Goal: Task Accomplishment & Management: Manage account settings

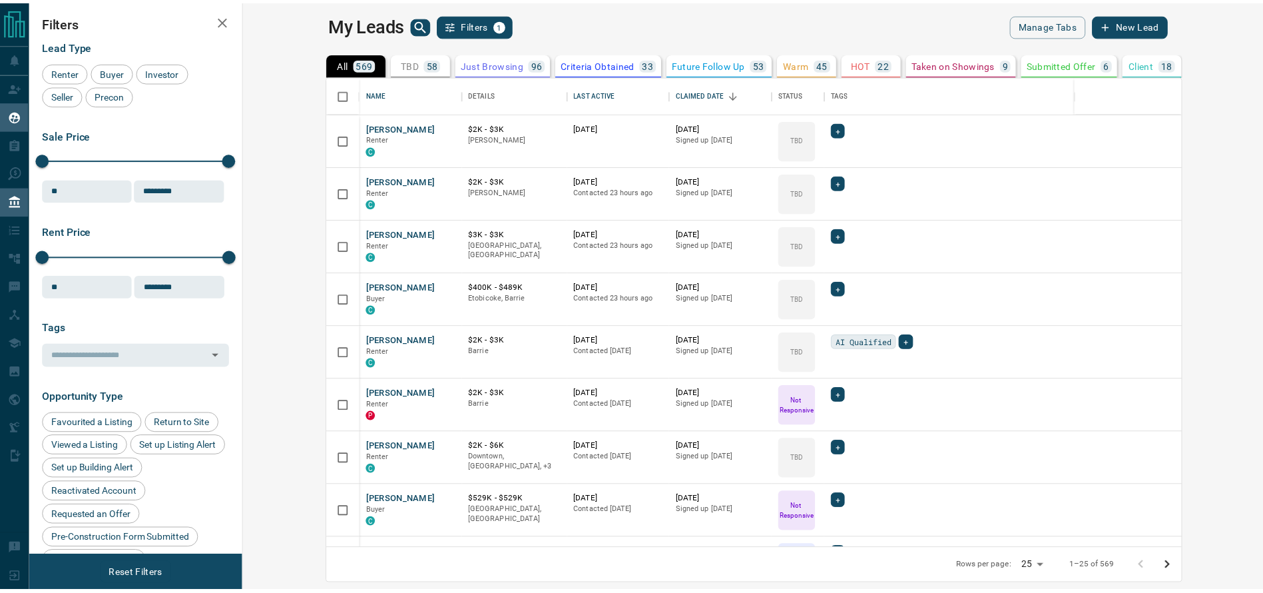
scroll to position [458, 1012]
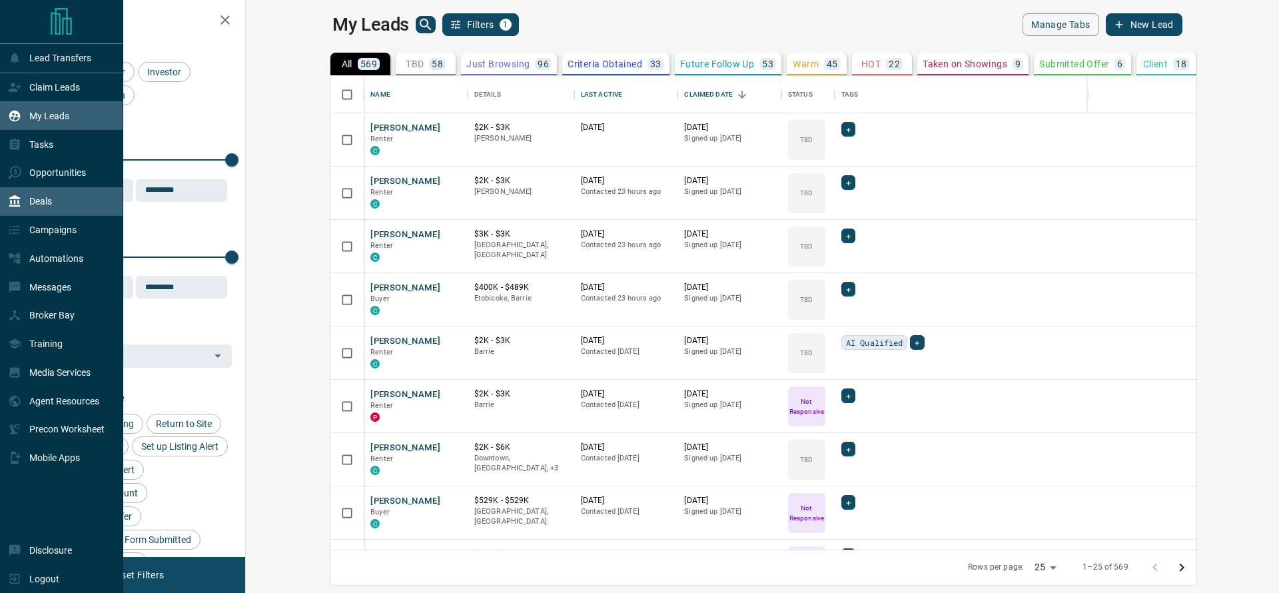
click at [13, 208] on icon at bounding box center [14, 200] width 13 height 13
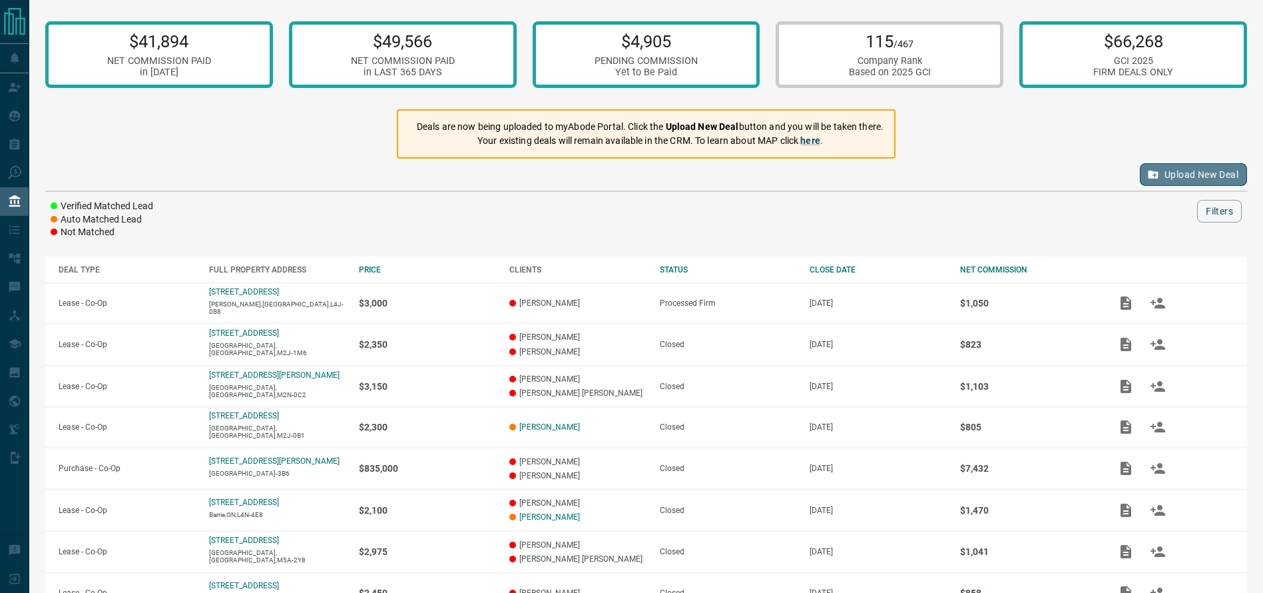
click at [1191, 173] on button "Upload New Deal" at bounding box center [1193, 174] width 107 height 23
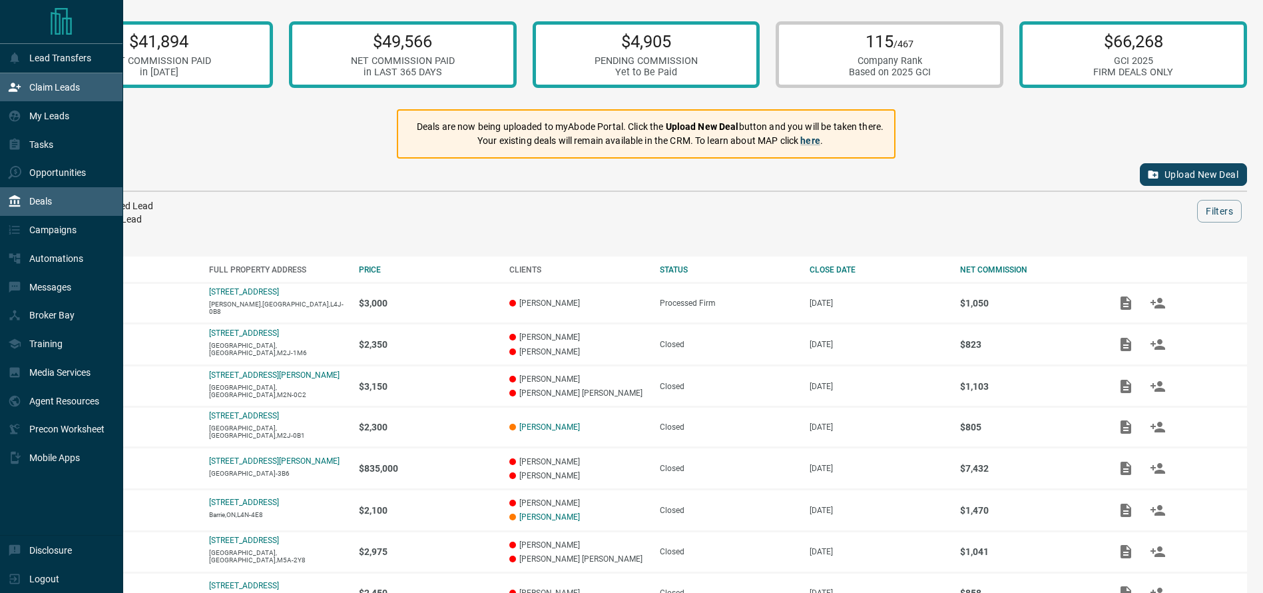
click at [23, 87] on div "Claim Leads" at bounding box center [44, 88] width 72 height 22
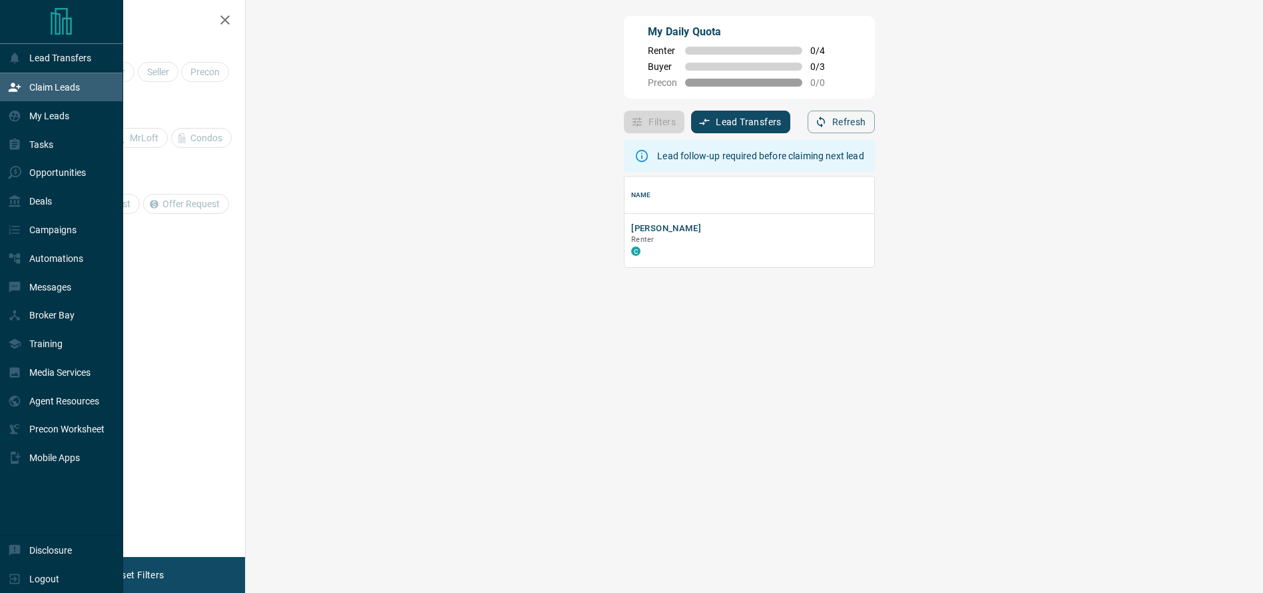
scroll to position [75, 974]
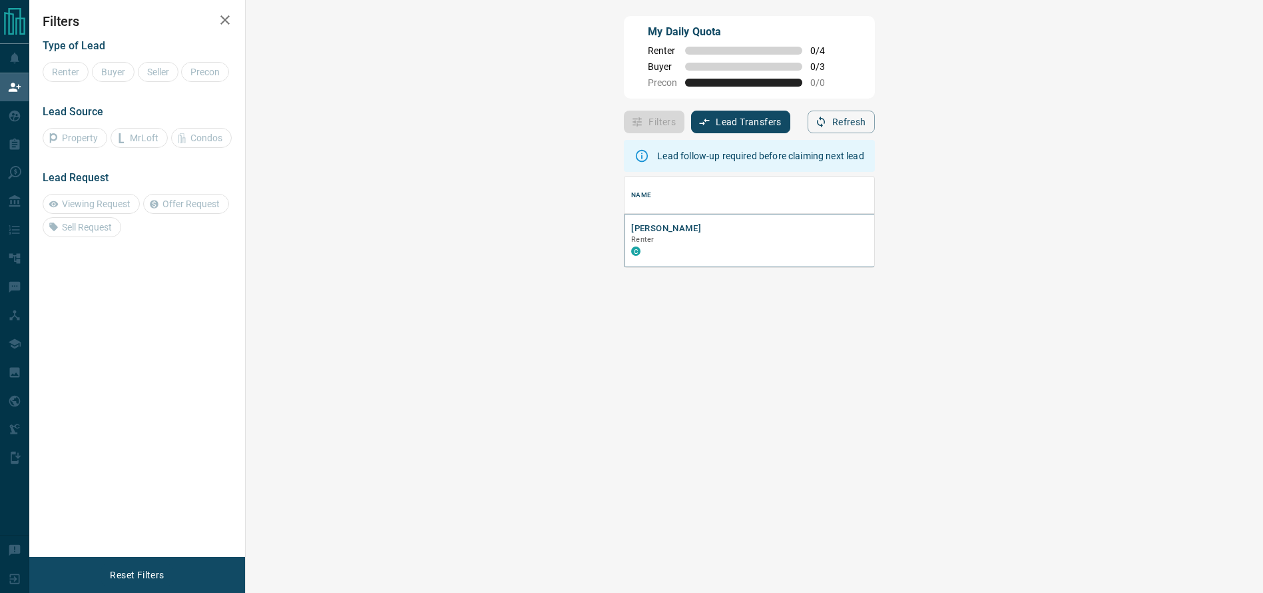
click at [631, 233] on button "[PERSON_NAME]" at bounding box center [666, 228] width 70 height 13
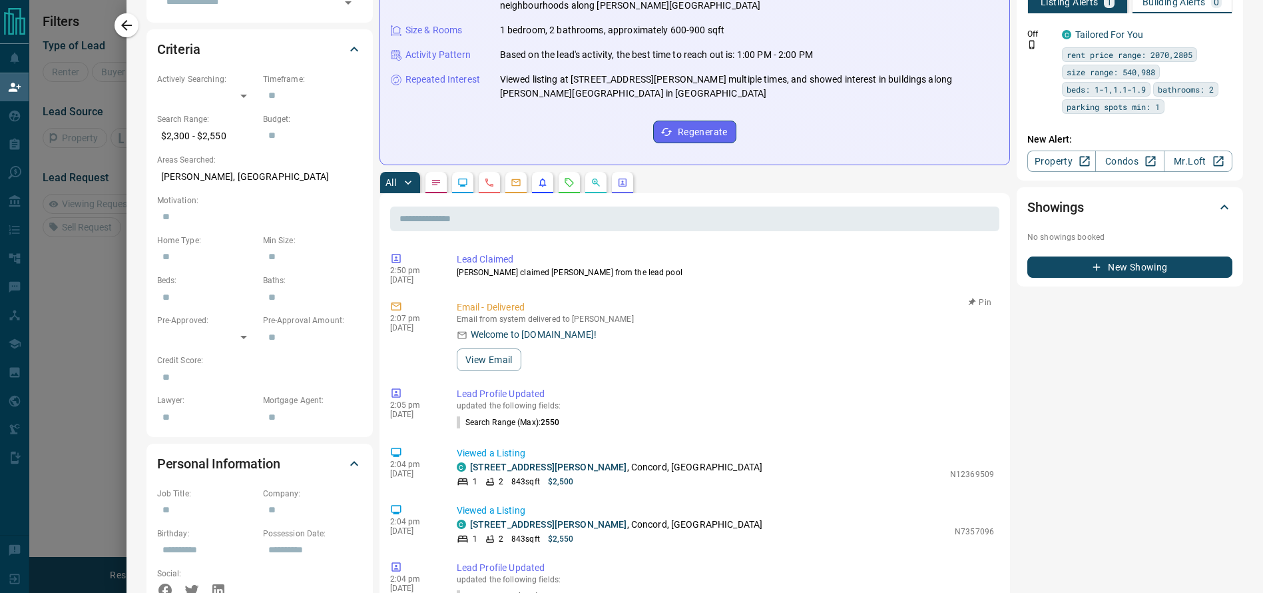
scroll to position [0, 0]
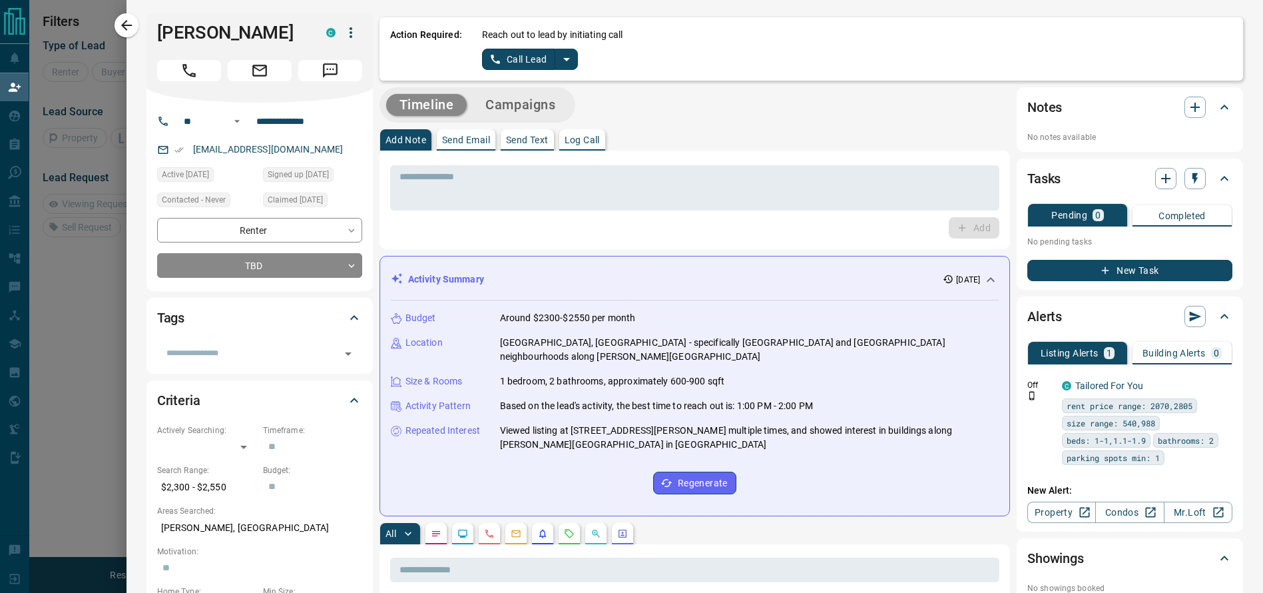
click at [559, 63] on icon "split button" at bounding box center [567, 59] width 16 height 16
click at [531, 105] on li "Log Manual Call" at bounding box center [529, 105] width 81 height 20
click at [522, 63] on button "Log Manual Call" at bounding box center [526, 59] width 88 height 21
click at [482, 62] on button "Yes" at bounding box center [495, 59] width 27 height 21
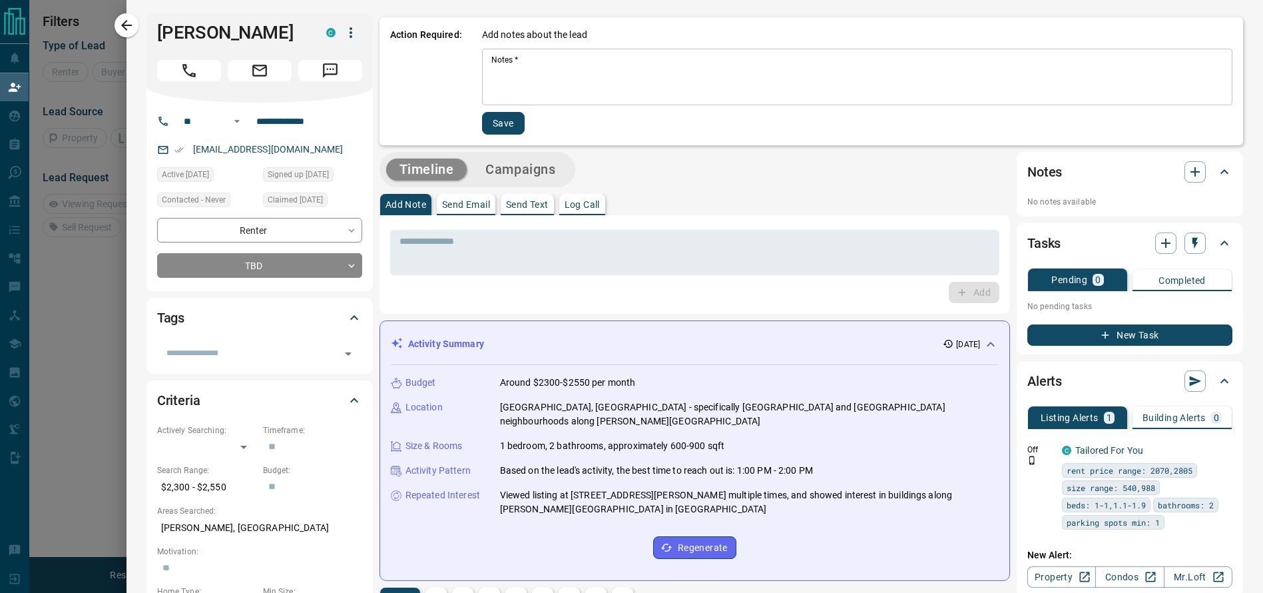
click at [516, 73] on textarea "Notes   *" at bounding box center [858, 77] width 732 height 45
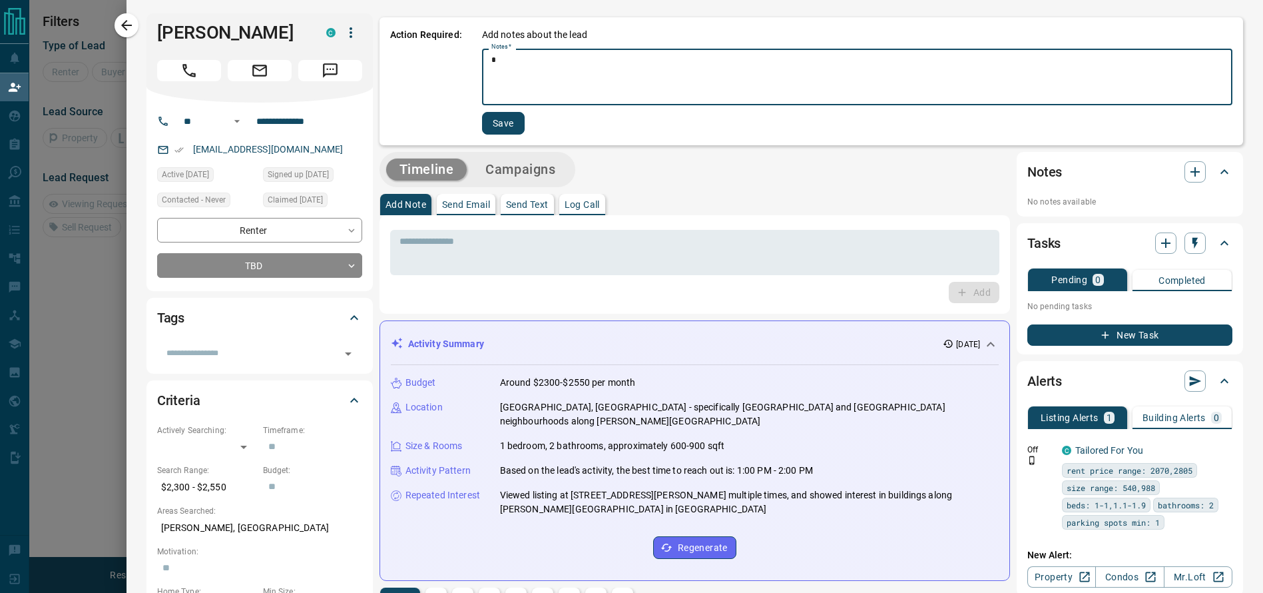
type textarea "*"
click at [492, 119] on button "Save" at bounding box center [503, 123] width 43 height 23
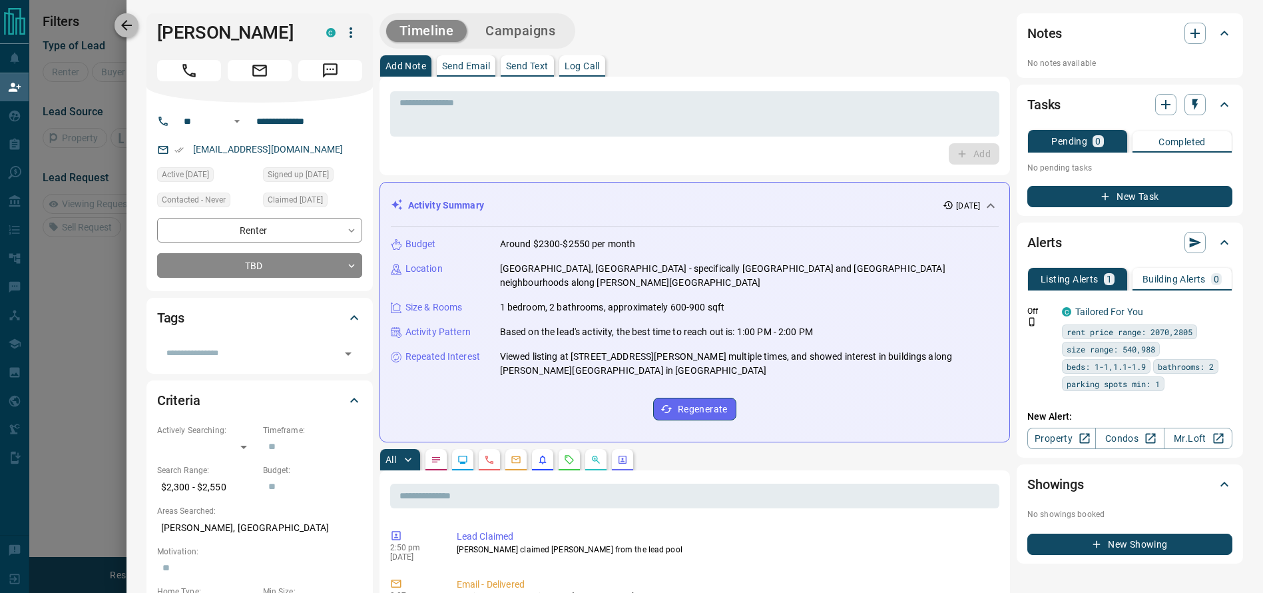
click at [137, 27] on button "button" at bounding box center [127, 25] width 24 height 24
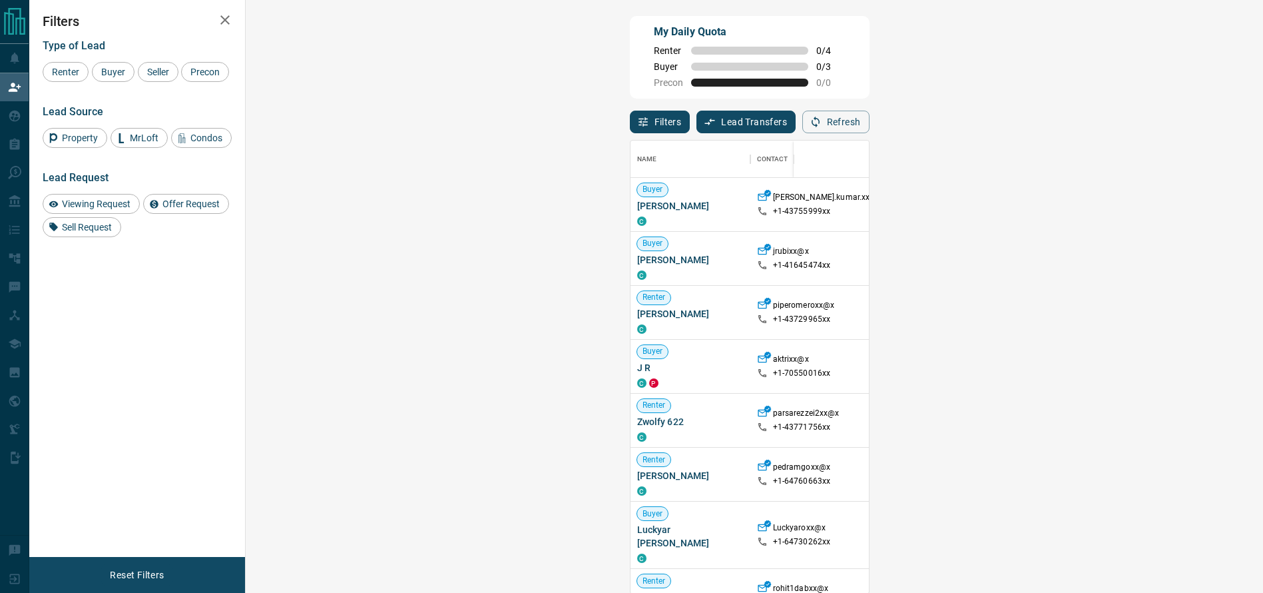
scroll to position [438, 974]
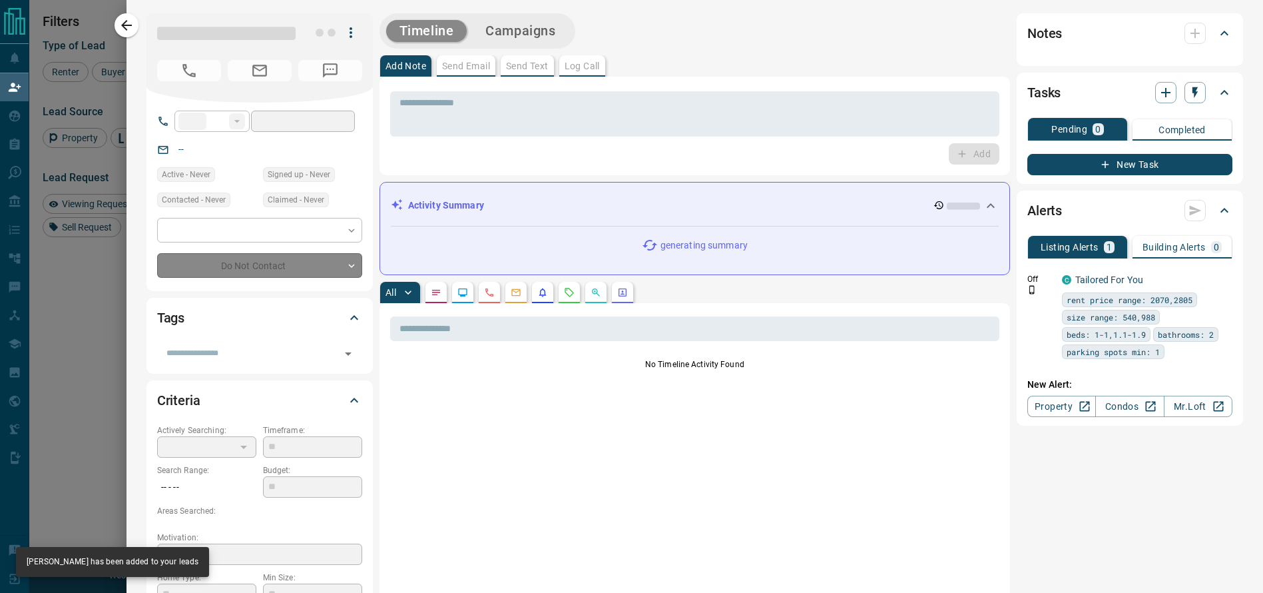
type input "**"
type input "**********"
type input "**"
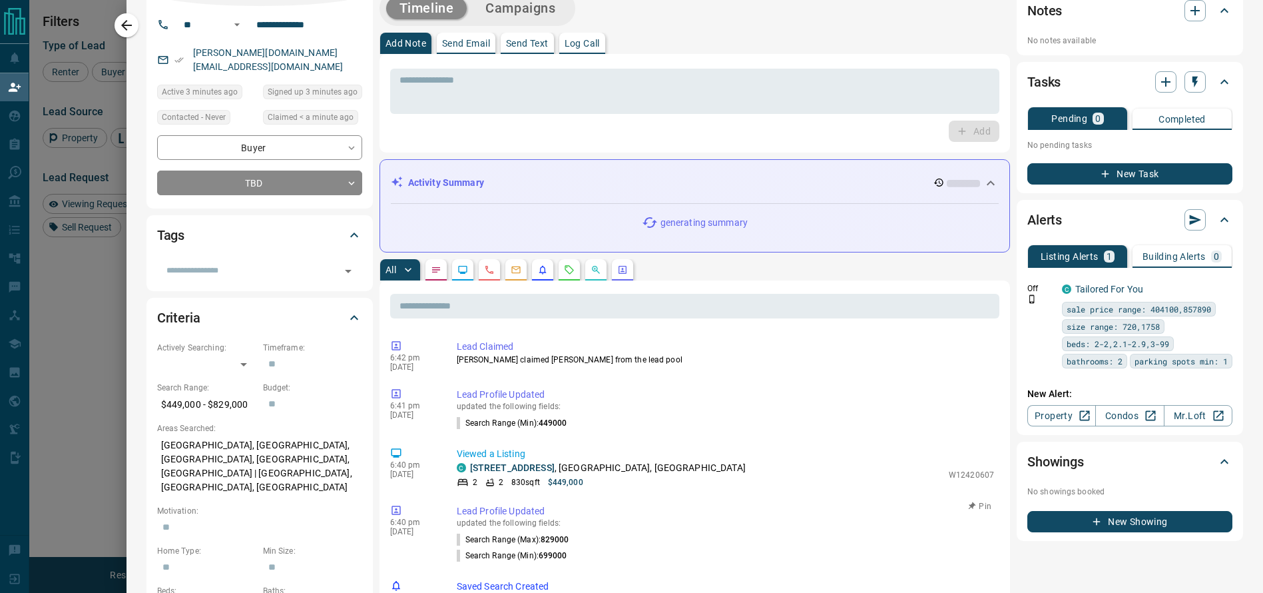
scroll to position [0, 0]
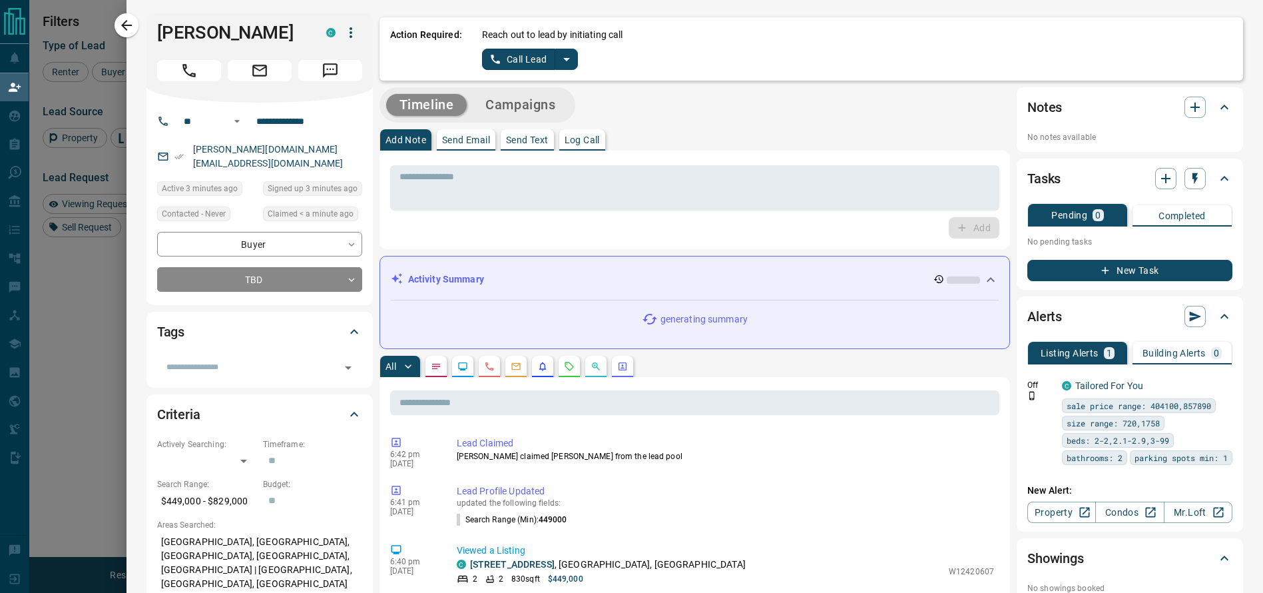
click at [563, 58] on icon "split button" at bounding box center [566, 59] width 7 height 3
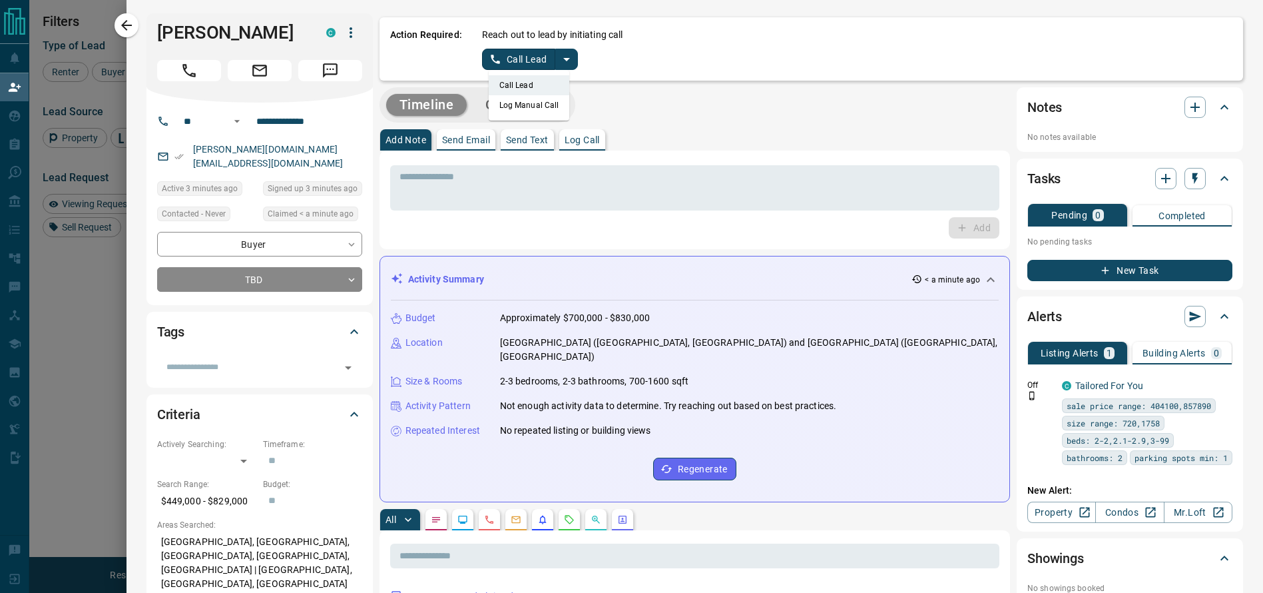
click at [531, 109] on li "Log Manual Call" at bounding box center [529, 105] width 81 height 20
click at [519, 59] on button "Log Manual Call" at bounding box center [526, 59] width 88 height 21
click at [482, 57] on button "Yes" at bounding box center [495, 59] width 27 height 21
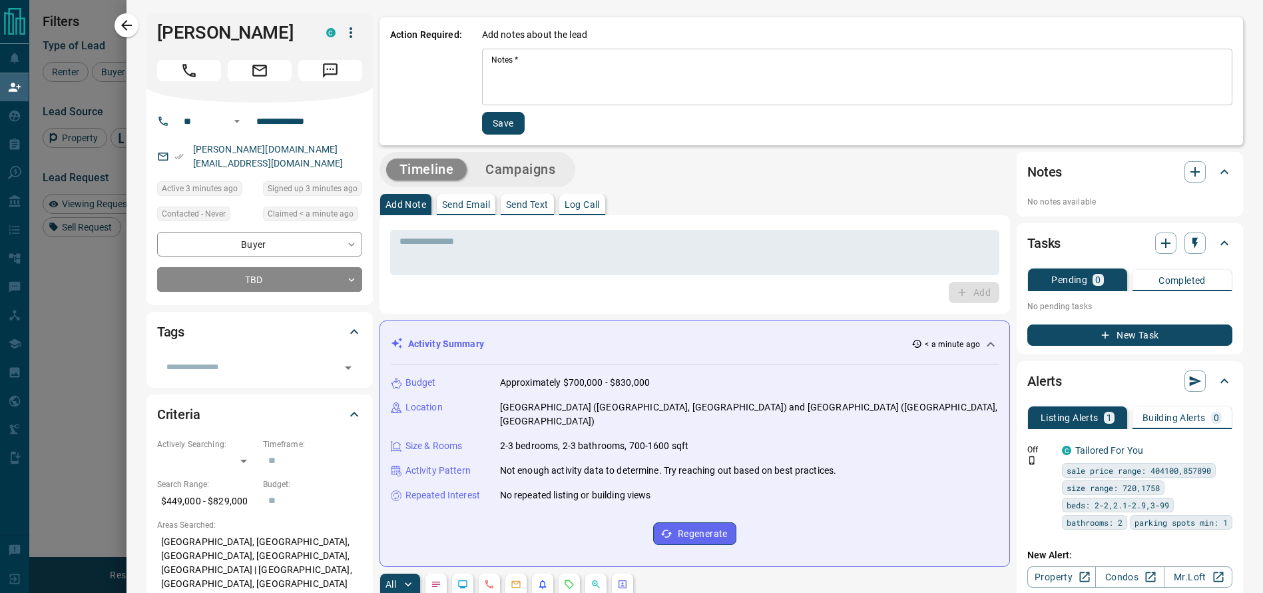
click at [525, 93] on textarea "Notes   *" at bounding box center [858, 77] width 732 height 45
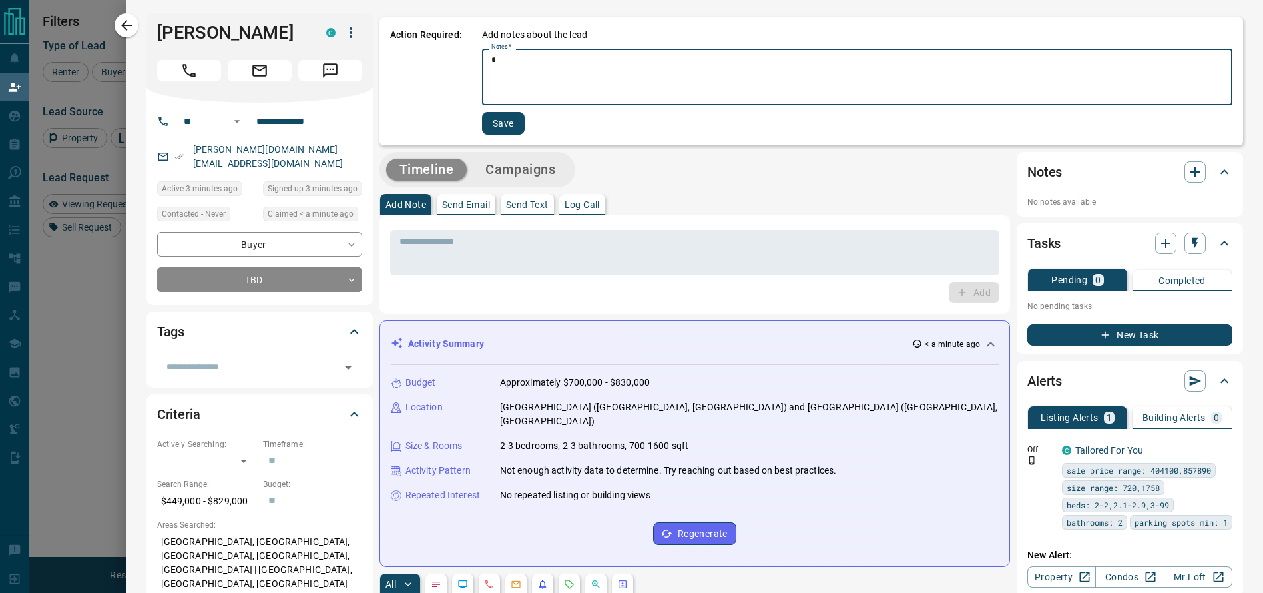
type textarea "*"
click at [483, 122] on button "Save" at bounding box center [503, 123] width 43 height 23
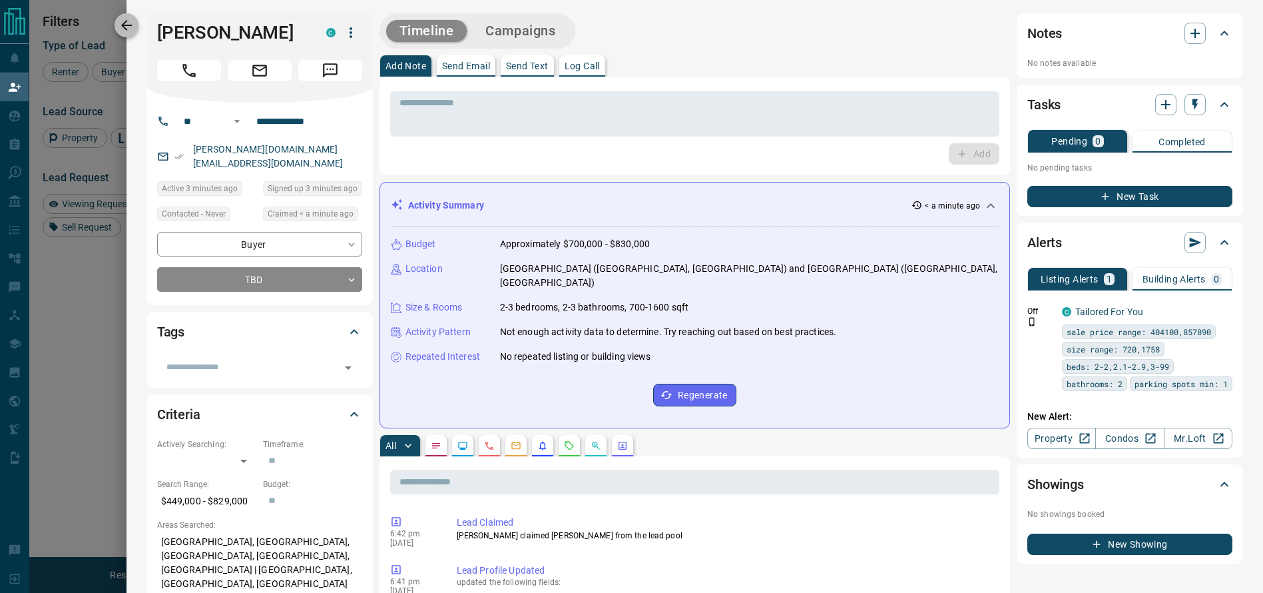
click at [135, 31] on icon "button" at bounding box center [127, 25] width 16 height 16
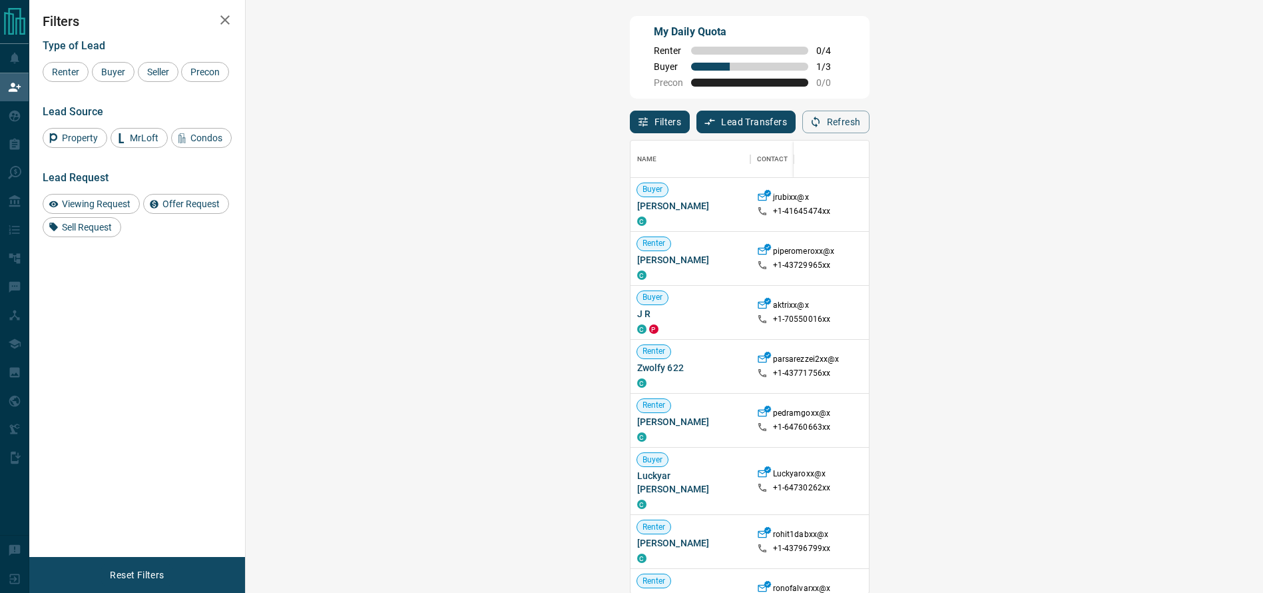
scroll to position [438, 974]
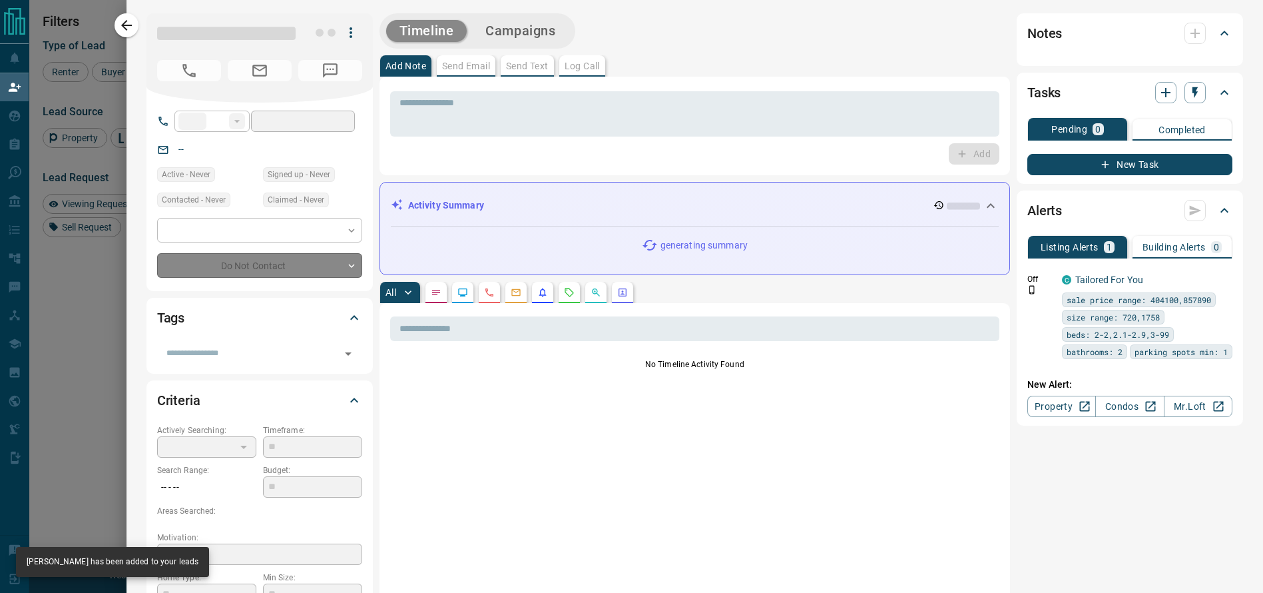
type input "**"
type input "**********"
type input "**"
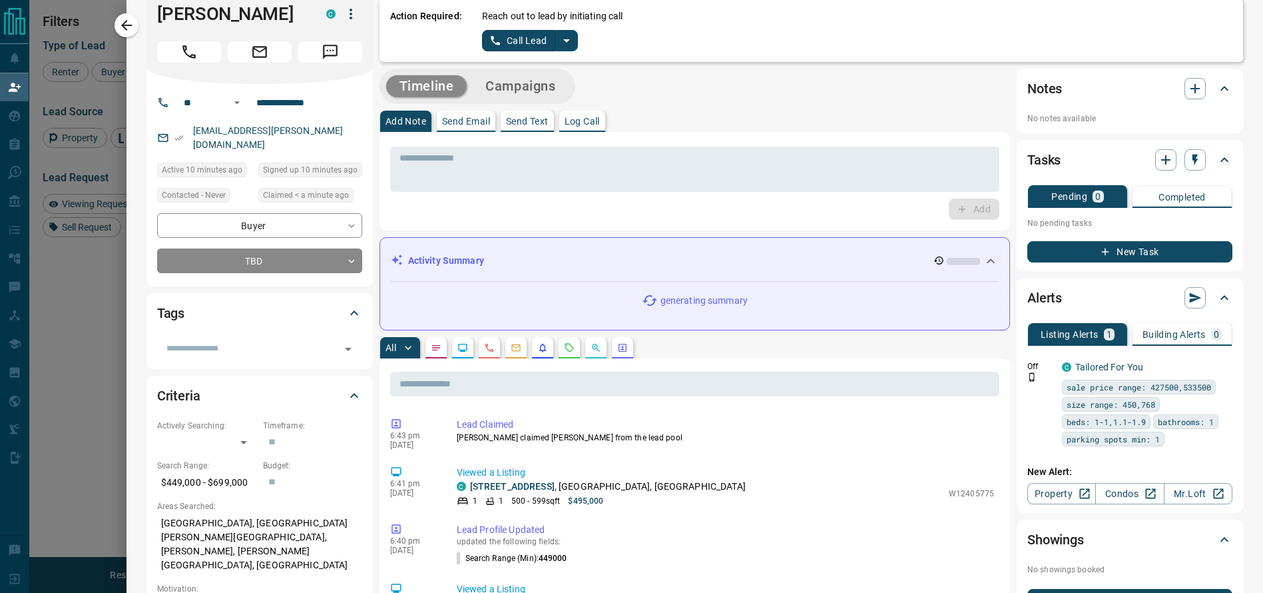
scroll to position [0, 0]
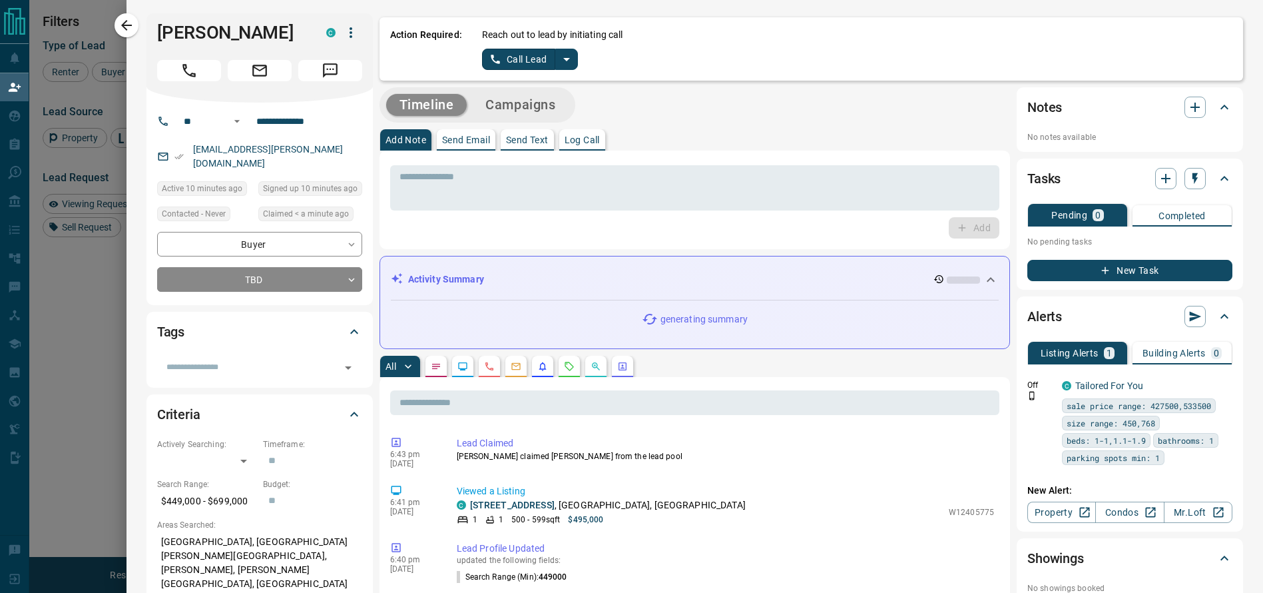
click at [559, 63] on icon "split button" at bounding box center [567, 59] width 16 height 16
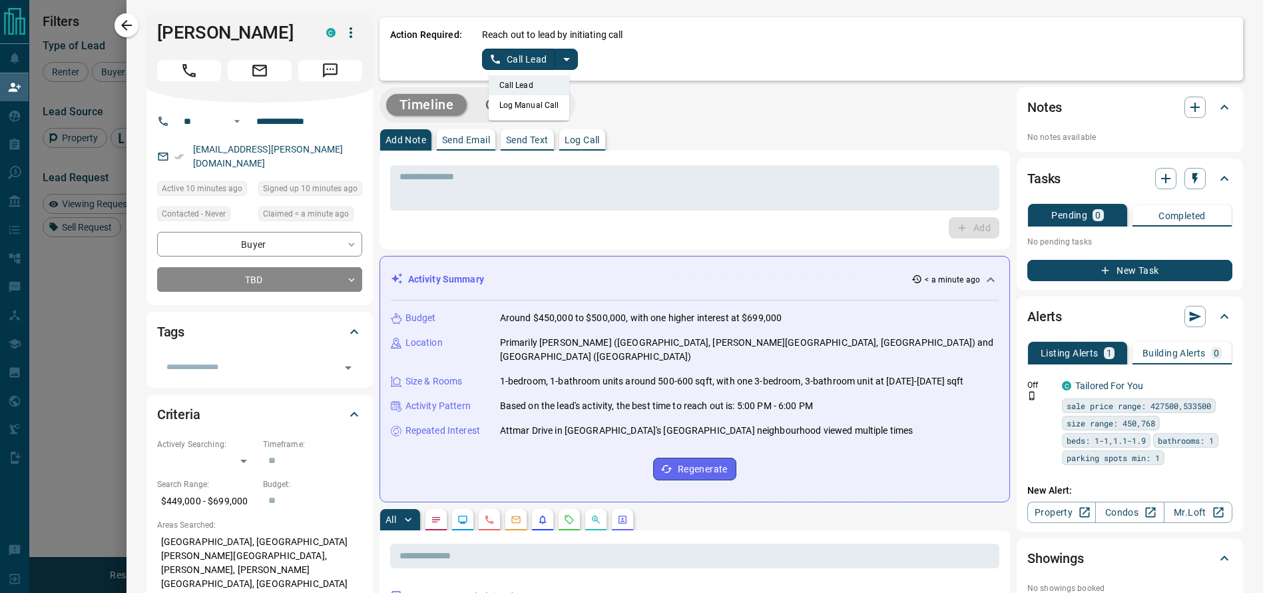
click at [533, 103] on li "Log Manual Call" at bounding box center [529, 105] width 81 height 20
click at [516, 65] on button "Log Manual Call" at bounding box center [526, 59] width 88 height 21
click at [482, 63] on button "Yes" at bounding box center [495, 59] width 27 height 21
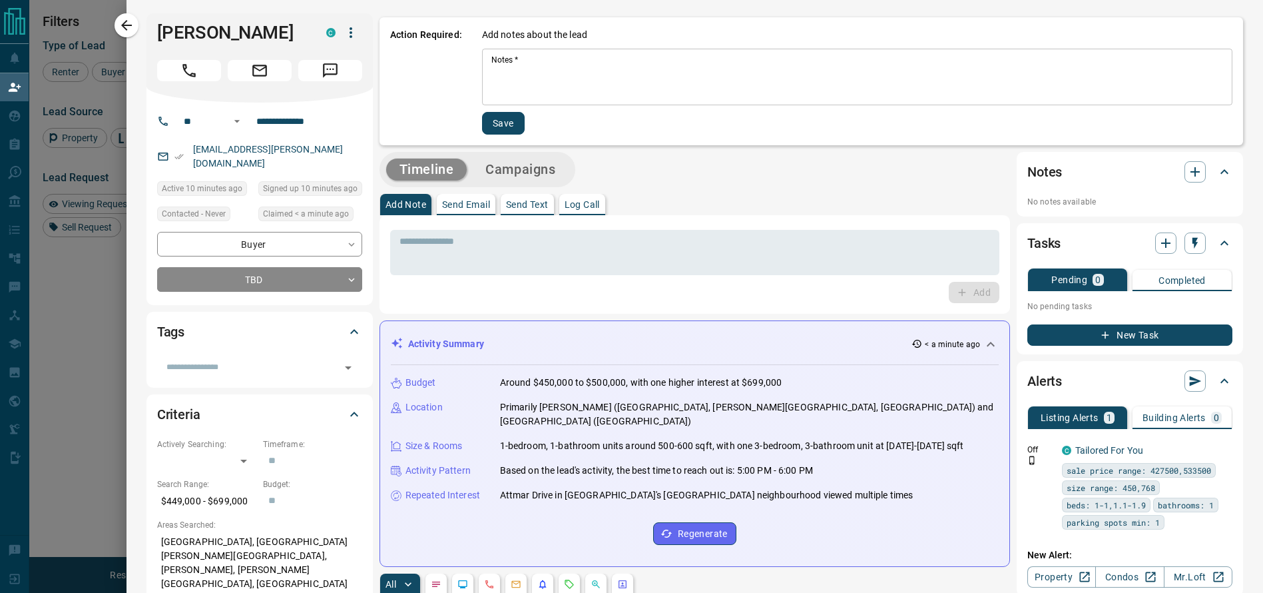
click at [507, 85] on textarea "Notes   *" at bounding box center [858, 77] width 732 height 45
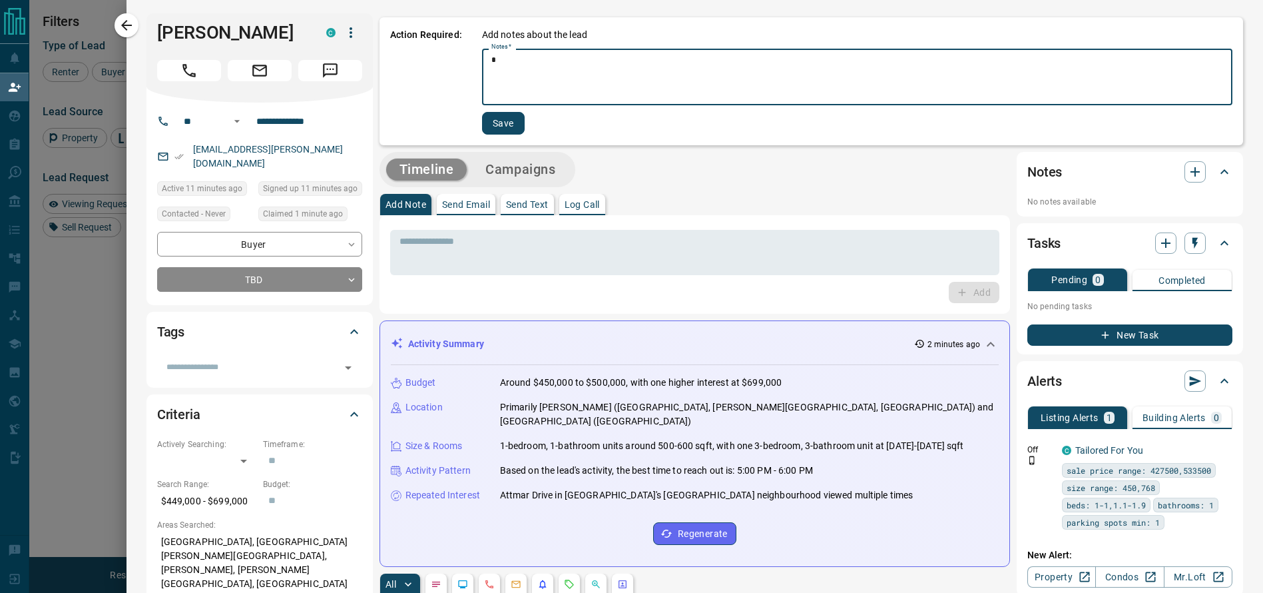
type textarea "*"
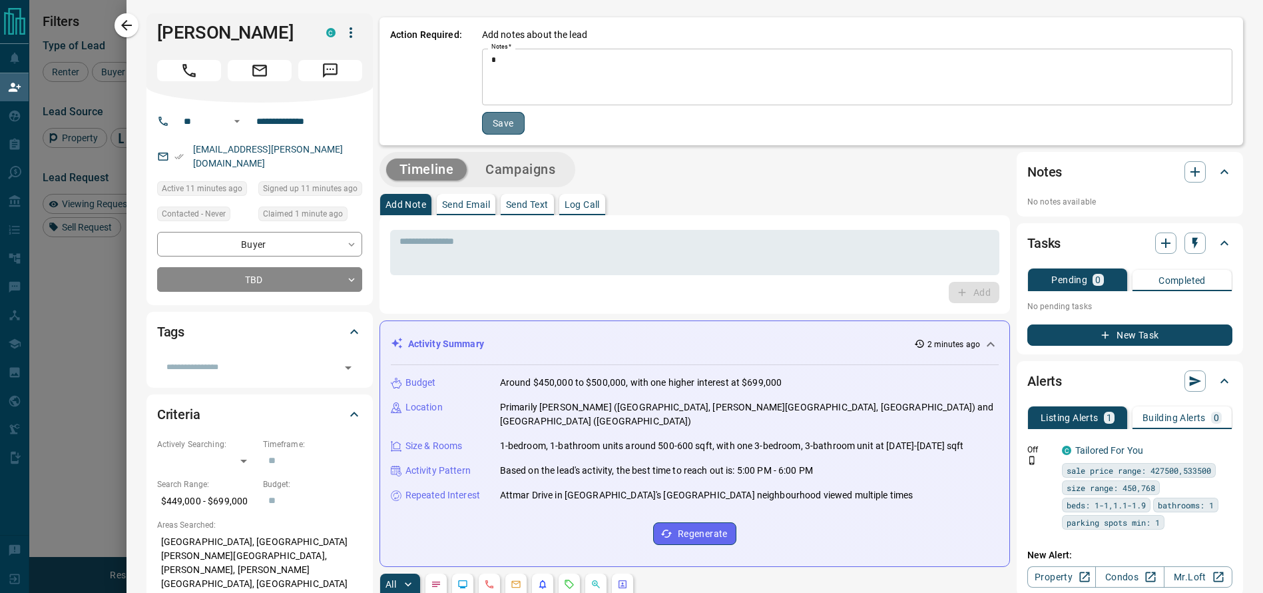
click at [493, 115] on button "Save" at bounding box center [503, 123] width 43 height 23
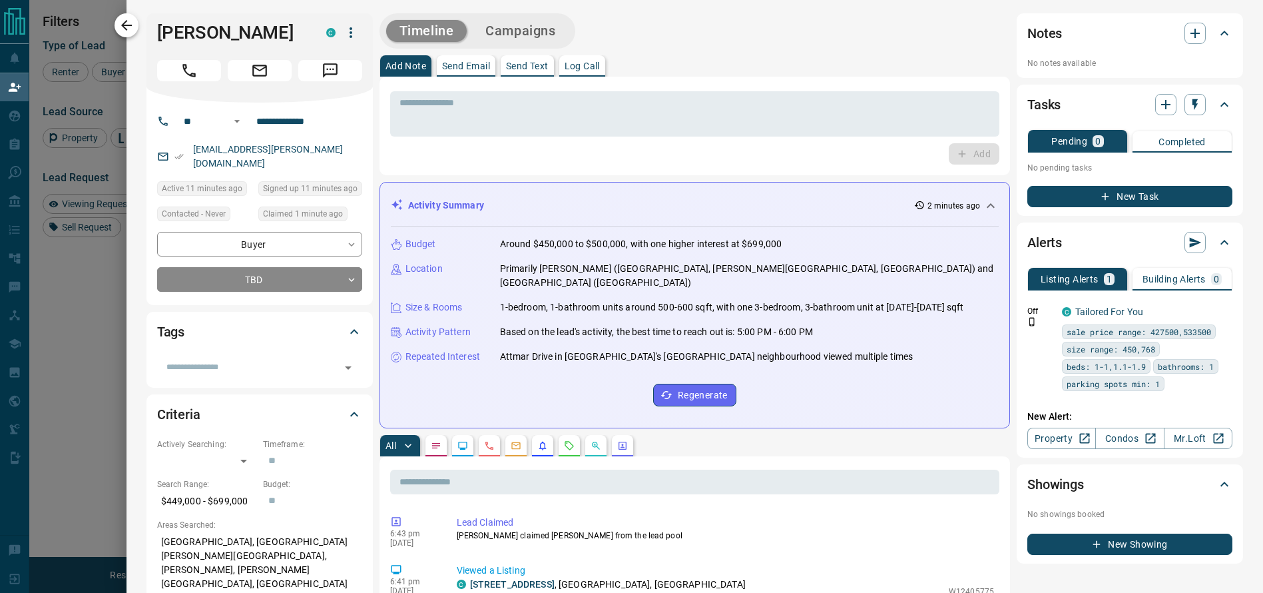
click at [124, 18] on icon "button" at bounding box center [127, 25] width 16 height 16
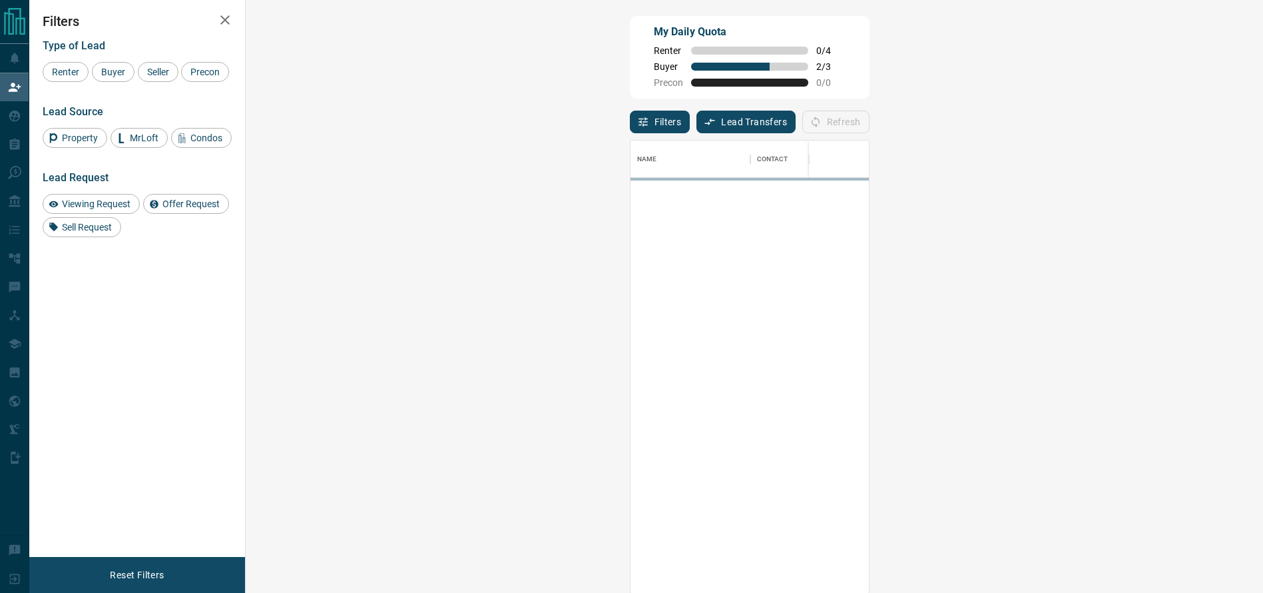
scroll to position [438, 974]
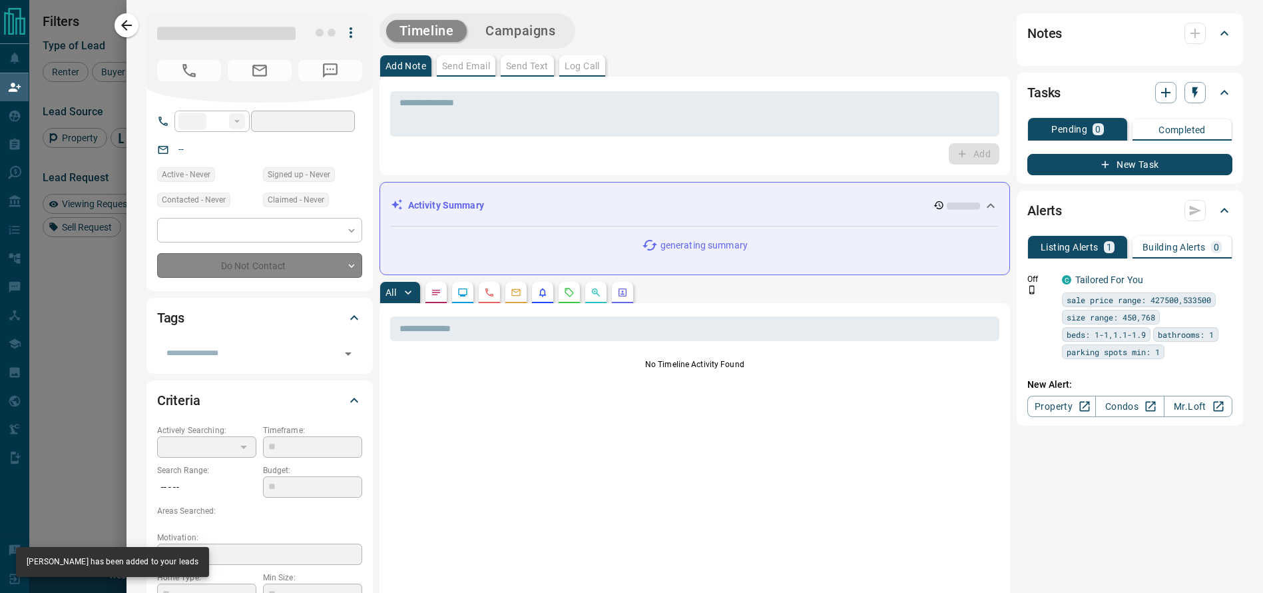
type input "**"
type input "**********"
type input "**"
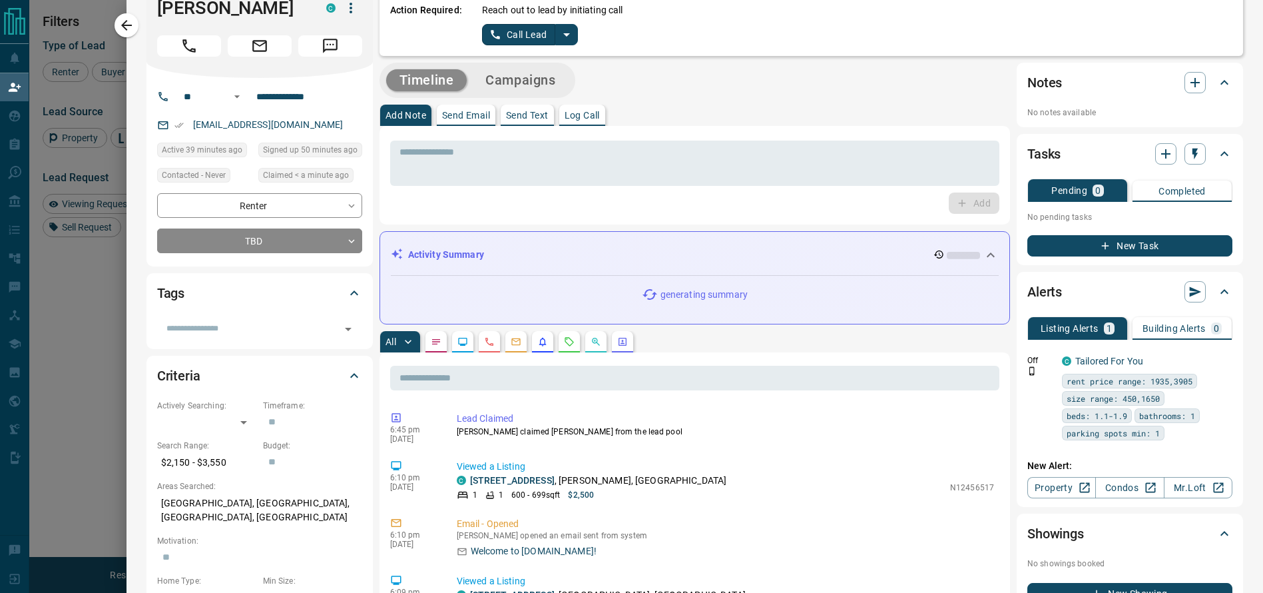
scroll to position [0, 0]
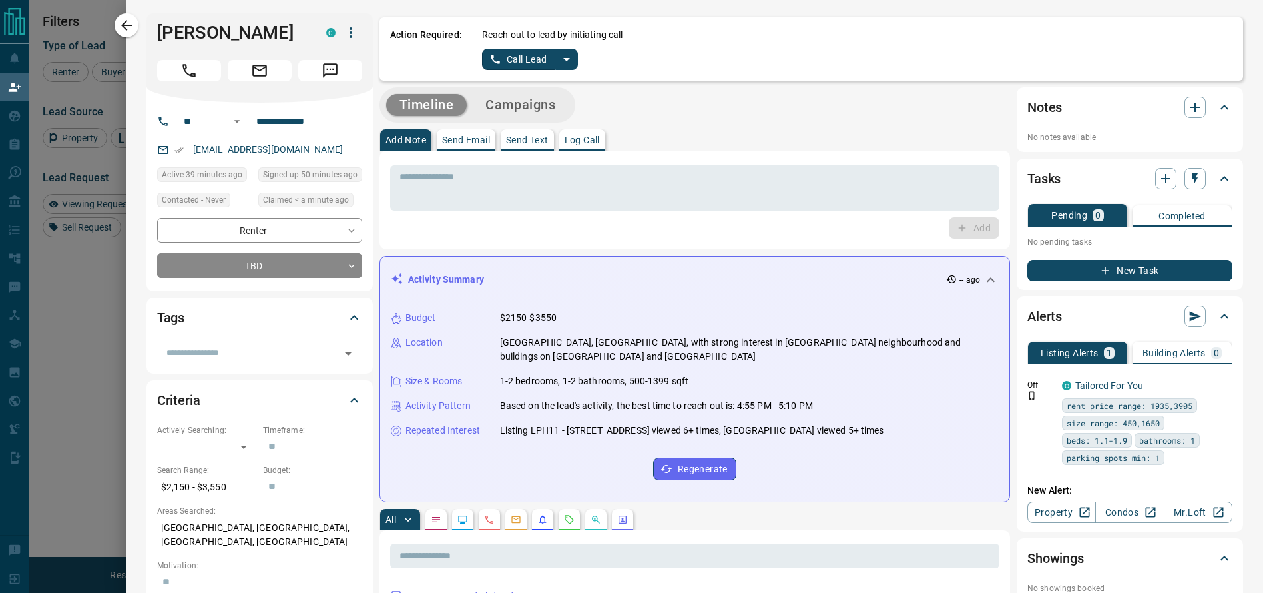
click at [559, 67] on button "split button" at bounding box center [566, 59] width 23 height 21
click at [548, 103] on li "Log Manual Call" at bounding box center [529, 105] width 81 height 20
click at [534, 69] on button "Log Manual Call" at bounding box center [526, 59] width 88 height 21
click at [482, 61] on button "Yes" at bounding box center [495, 59] width 27 height 21
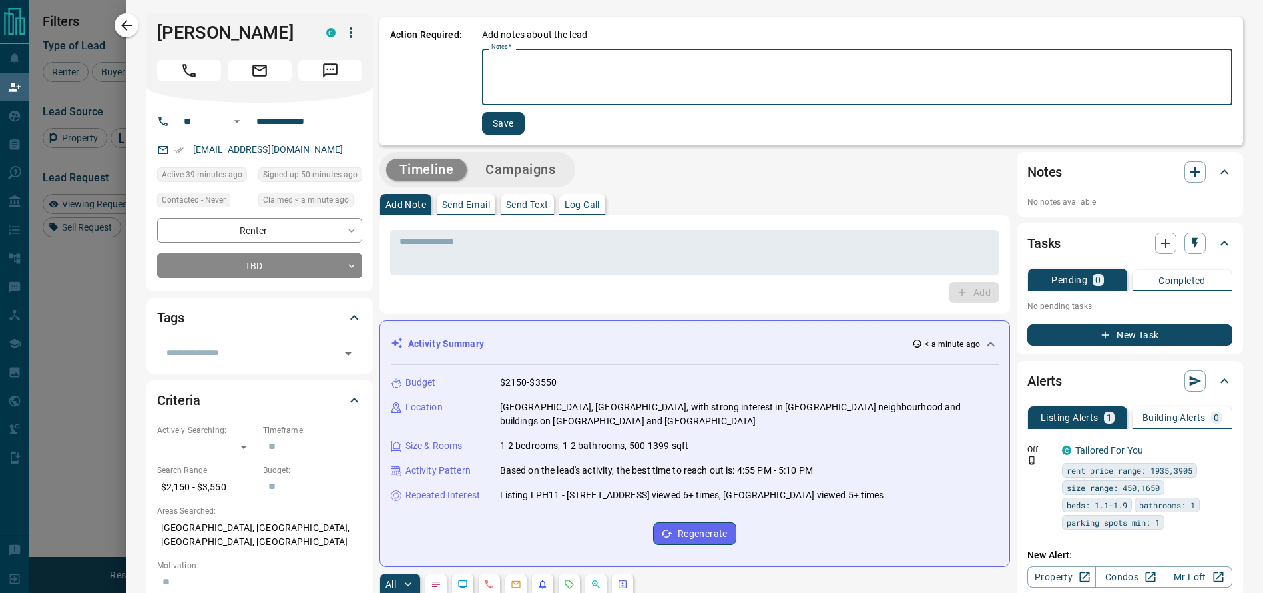
click at [505, 66] on textarea "Notes   *" at bounding box center [858, 77] width 732 height 45
type textarea "*"
click at [488, 128] on button "Save" at bounding box center [503, 123] width 43 height 23
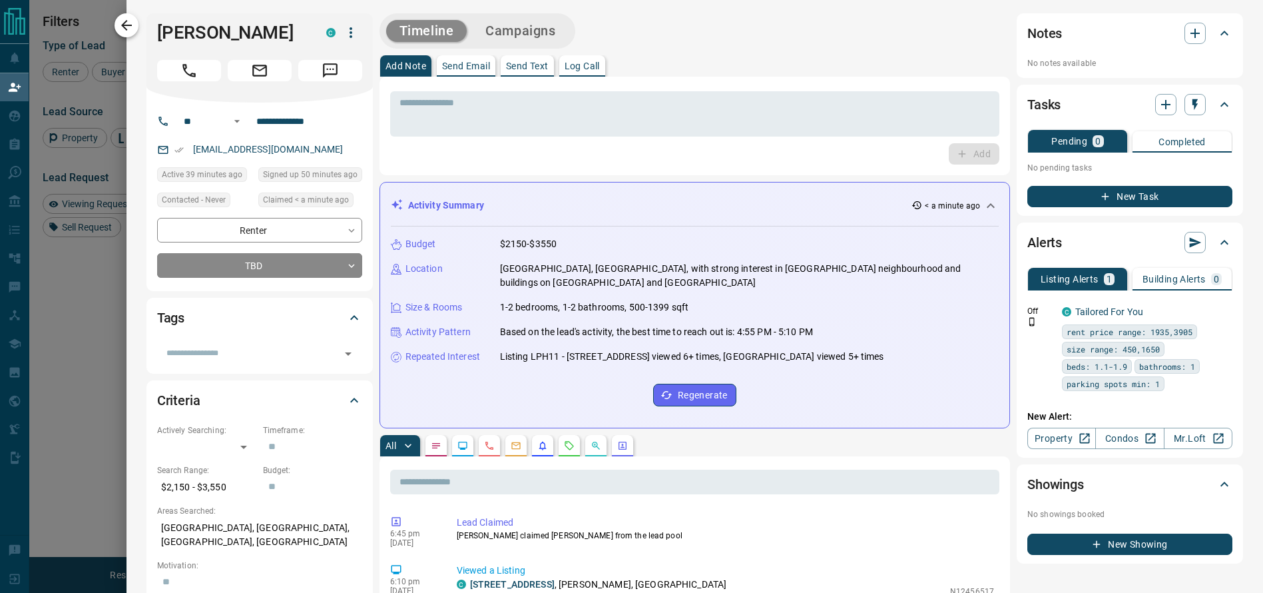
click at [131, 30] on icon "button" at bounding box center [127, 25] width 16 height 16
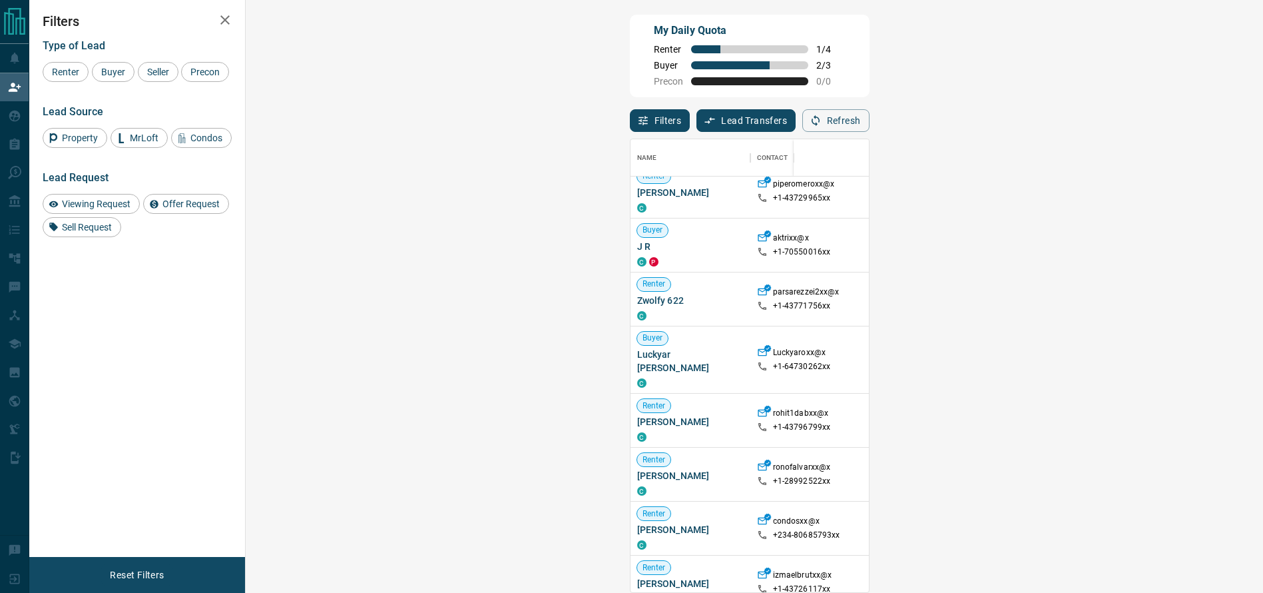
scroll to position [150, 0]
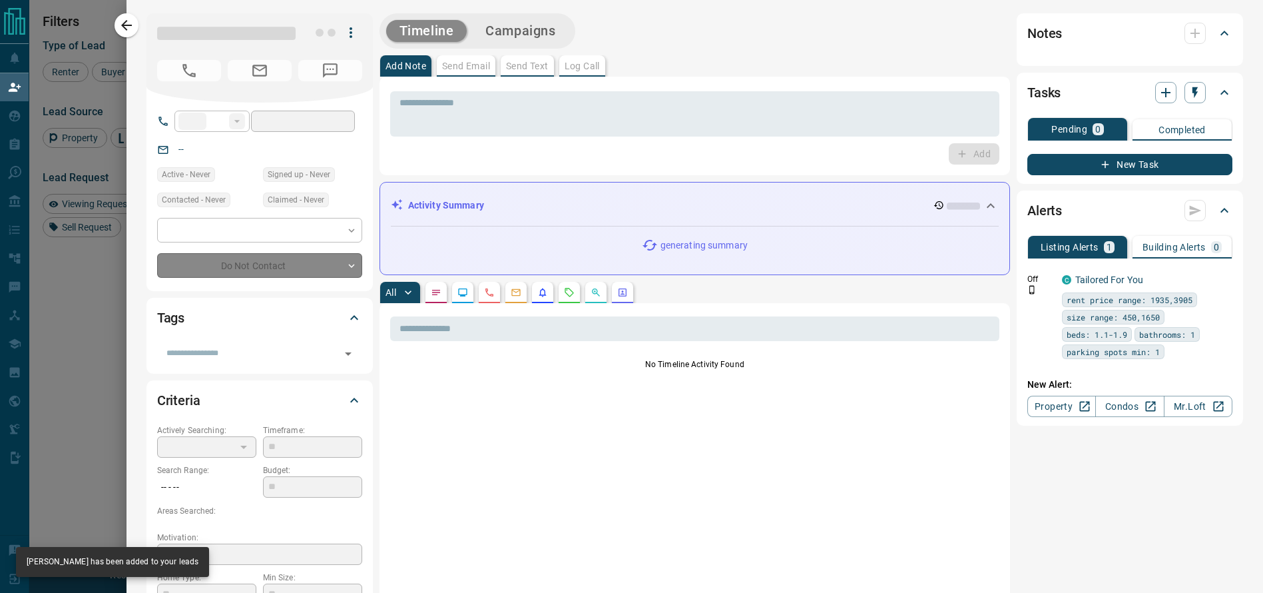
type input "**"
type input "**********"
type input "**"
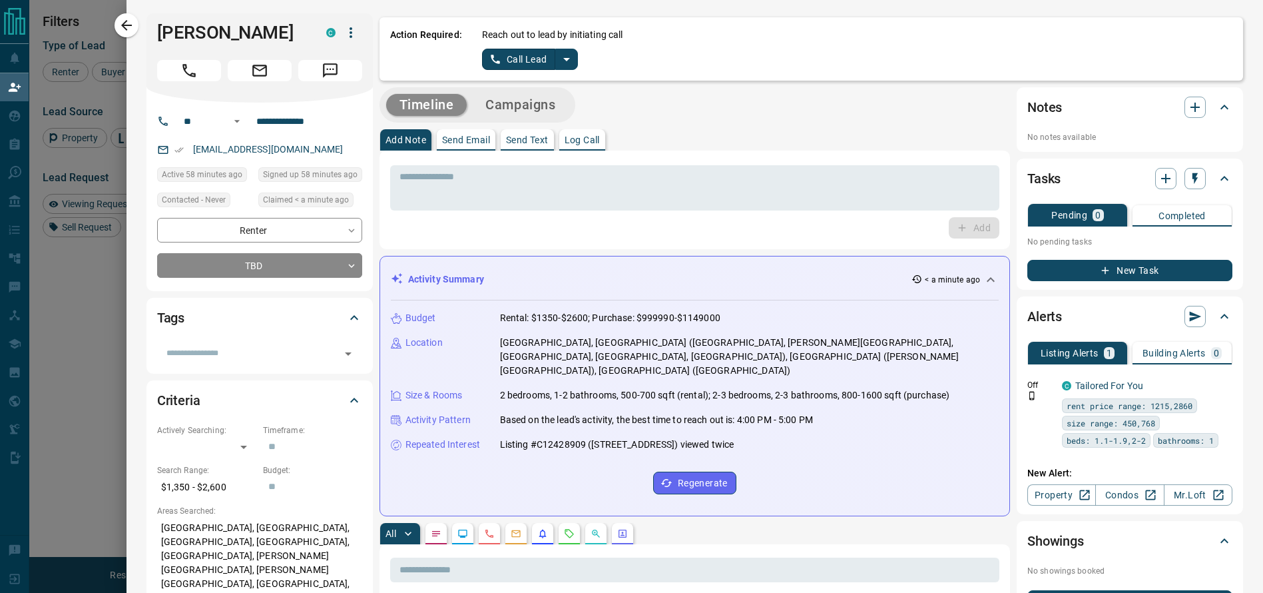
scroll to position [3, 0]
click at [555, 69] on button "split button" at bounding box center [566, 59] width 23 height 21
click at [535, 105] on li "Log Manual Call" at bounding box center [529, 105] width 81 height 20
click at [511, 54] on button "Log Manual Call" at bounding box center [526, 59] width 88 height 21
click at [488, 61] on button "Yes" at bounding box center [495, 59] width 27 height 21
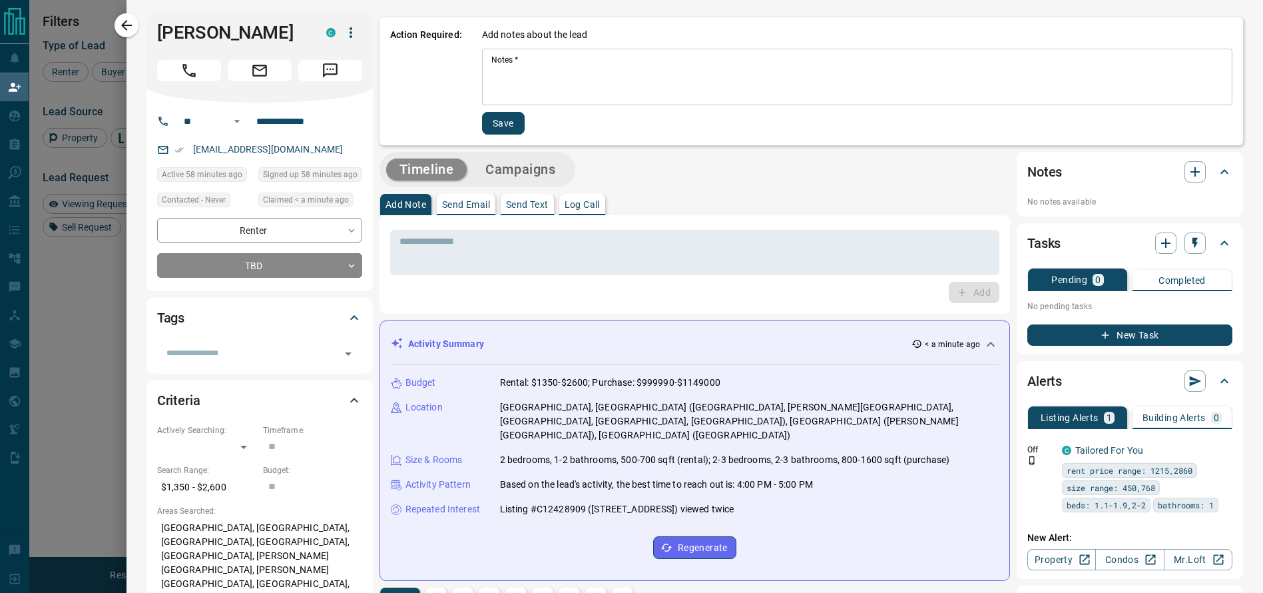
click at [508, 65] on textarea "Notes   *" at bounding box center [858, 77] width 732 height 45
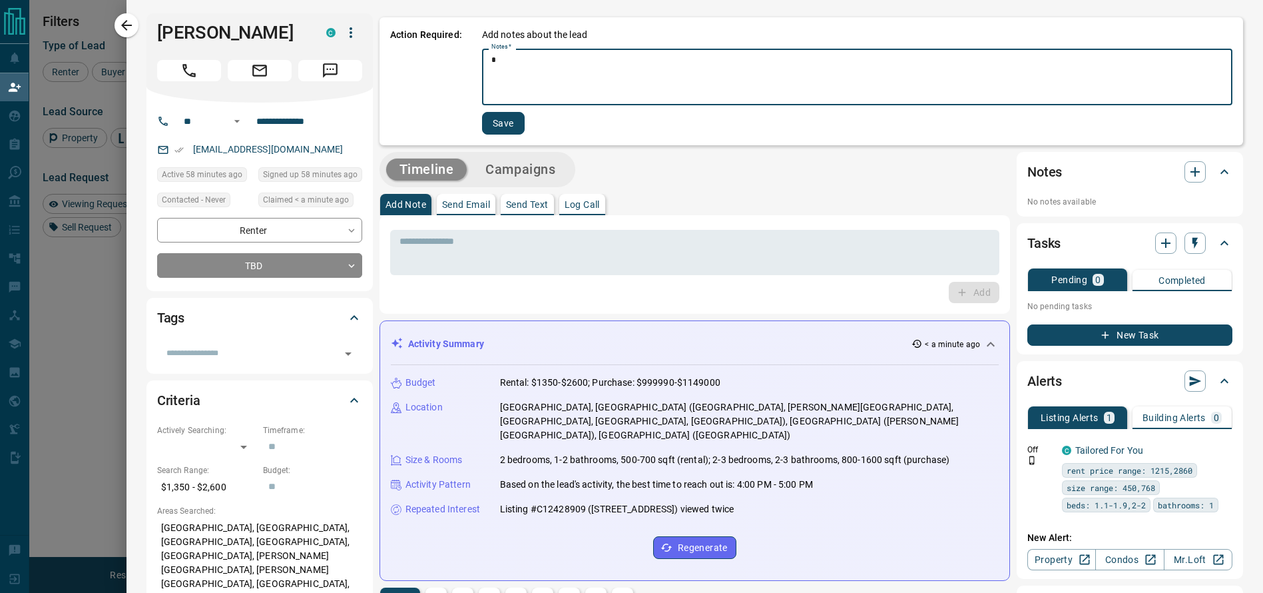
type textarea "*"
click at [486, 125] on button "Save" at bounding box center [503, 123] width 43 height 23
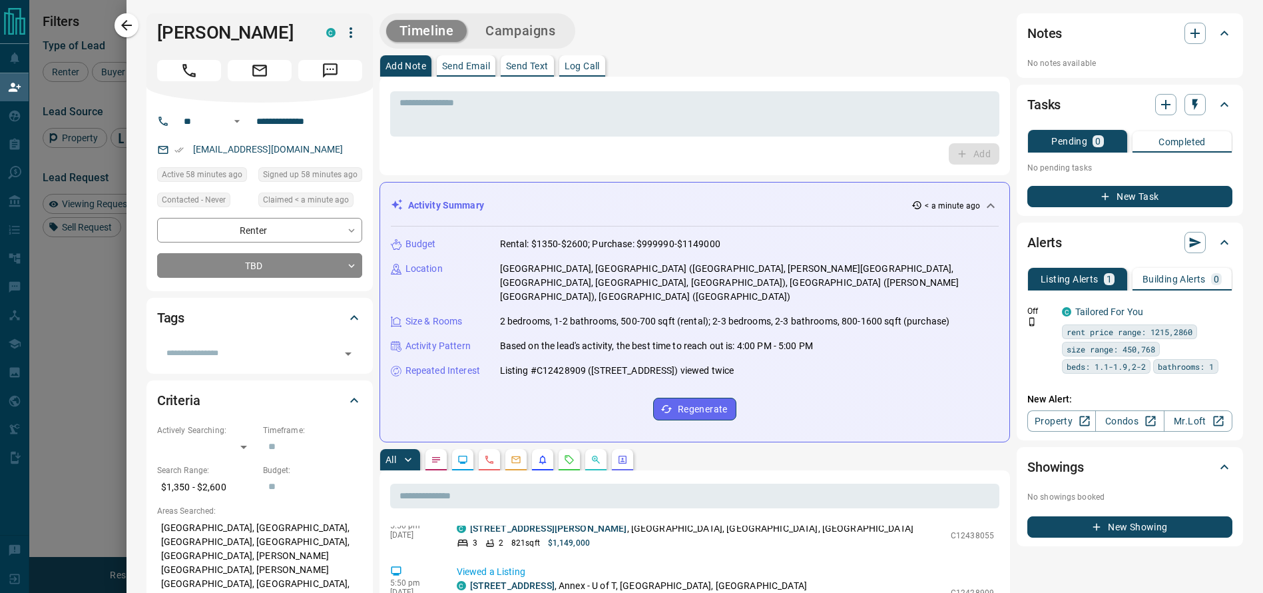
click at [147, 20] on div "[PERSON_NAME]" at bounding box center [260, 57] width 226 height 89
click at [129, 23] on icon "button" at bounding box center [127, 25] width 16 height 16
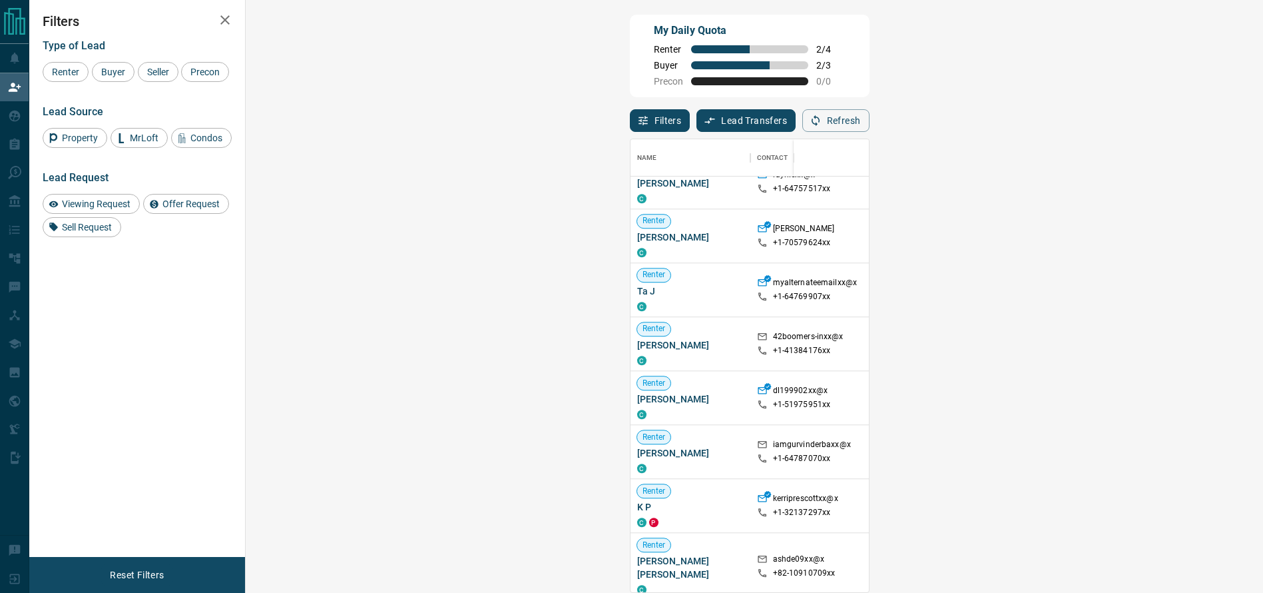
scroll to position [0, 0]
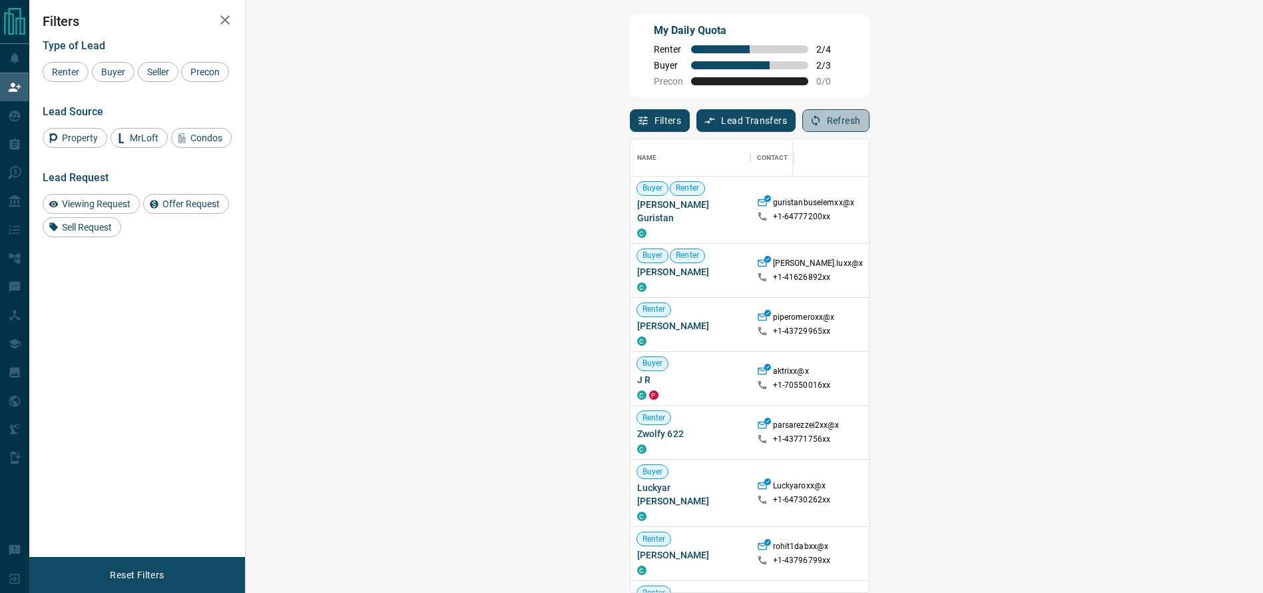
click at [822, 126] on icon "button" at bounding box center [816, 121] width 12 height 12
click at [870, 131] on button "Refresh" at bounding box center [836, 122] width 67 height 23
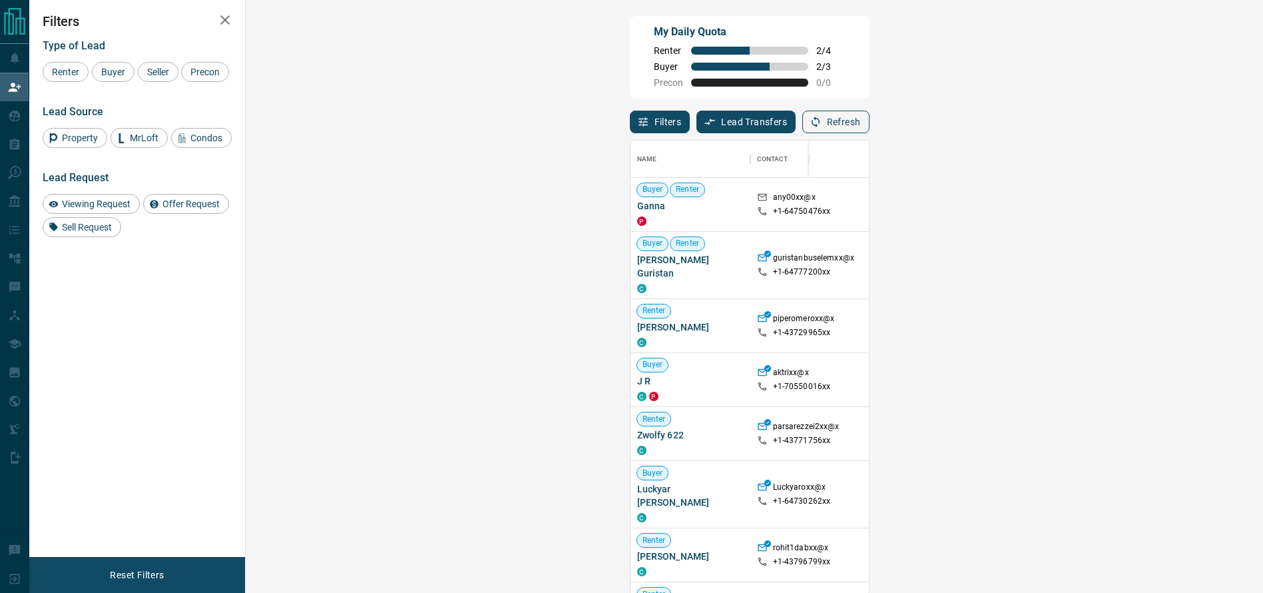
scroll to position [438, 974]
click at [870, 131] on button "Refresh" at bounding box center [836, 122] width 67 height 23
click at [822, 119] on icon "button" at bounding box center [816, 122] width 12 height 12
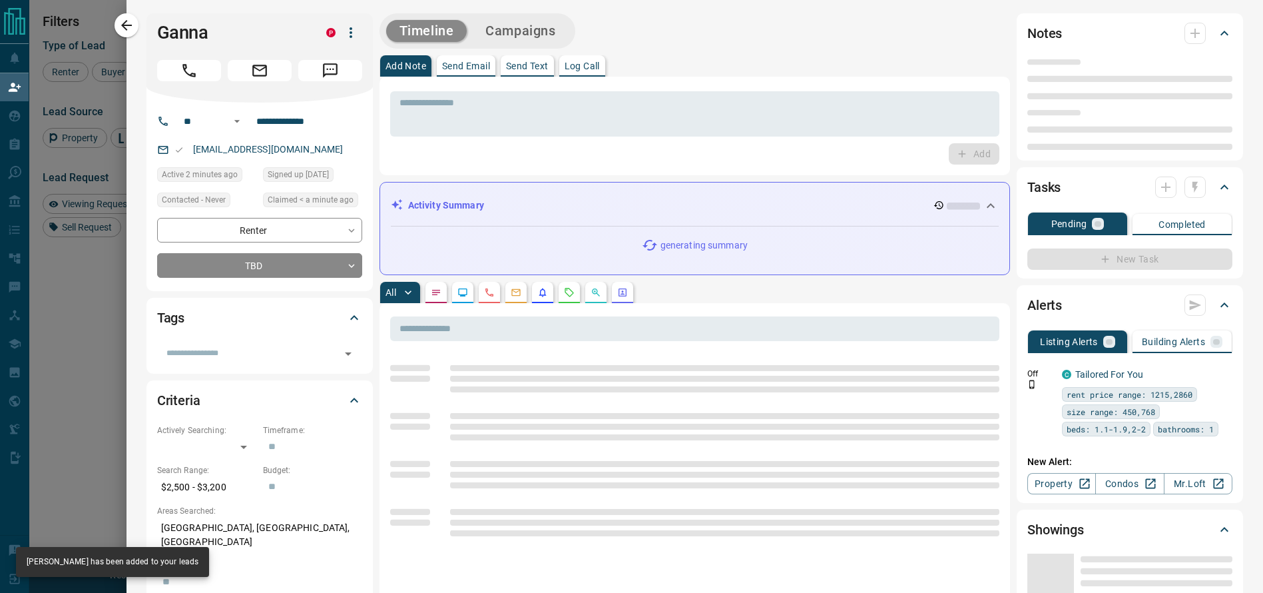
type input "**"
type input "**********"
type input "**"
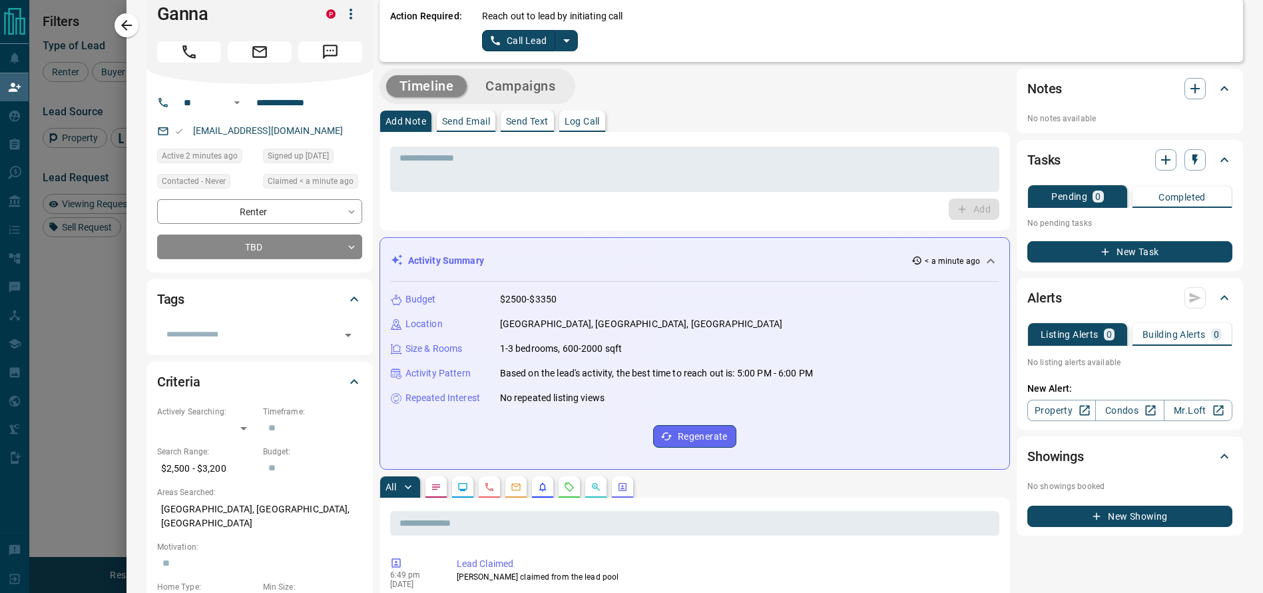
scroll to position [0, 0]
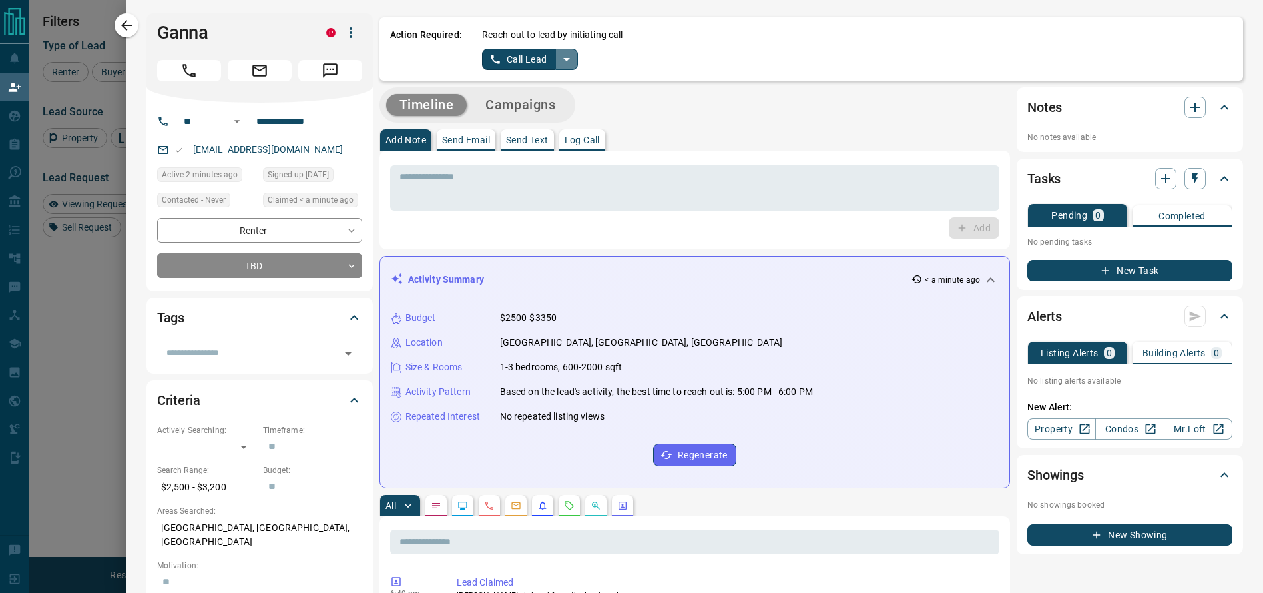
click at [559, 57] on icon "split button" at bounding box center [567, 59] width 16 height 16
click at [531, 110] on li "Log Manual Call" at bounding box center [529, 105] width 81 height 20
click at [523, 63] on button "Log Manual Call" at bounding box center [526, 59] width 88 height 21
click at [488, 58] on button "Yes" at bounding box center [495, 59] width 27 height 21
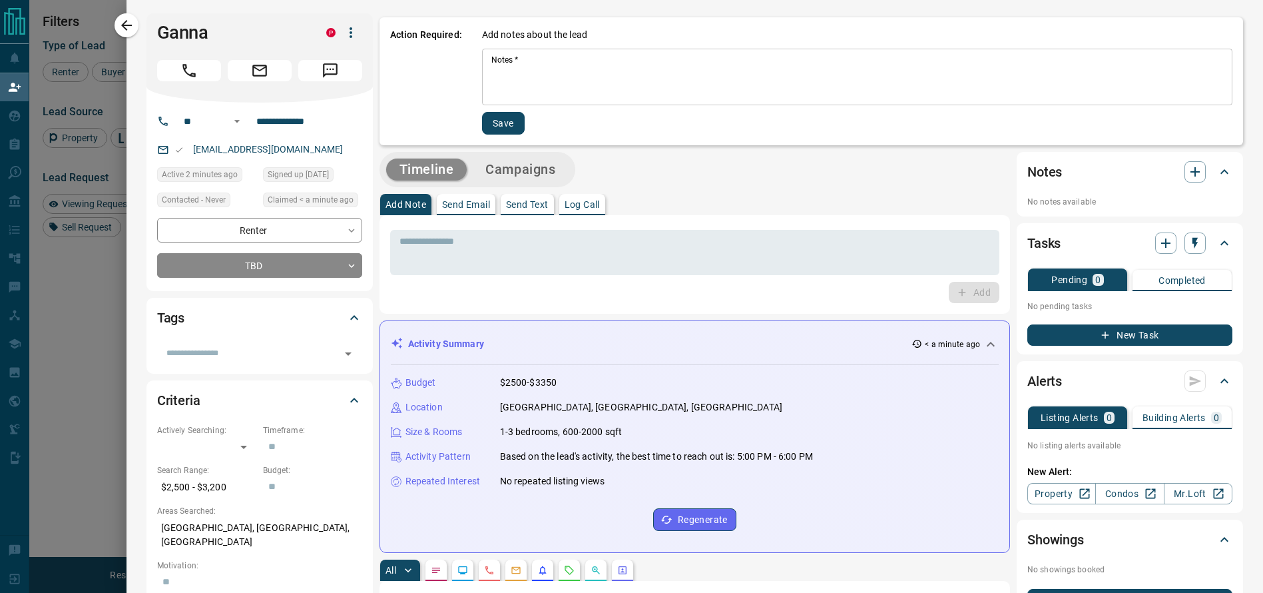
click at [492, 73] on textarea "Notes   *" at bounding box center [858, 77] width 732 height 45
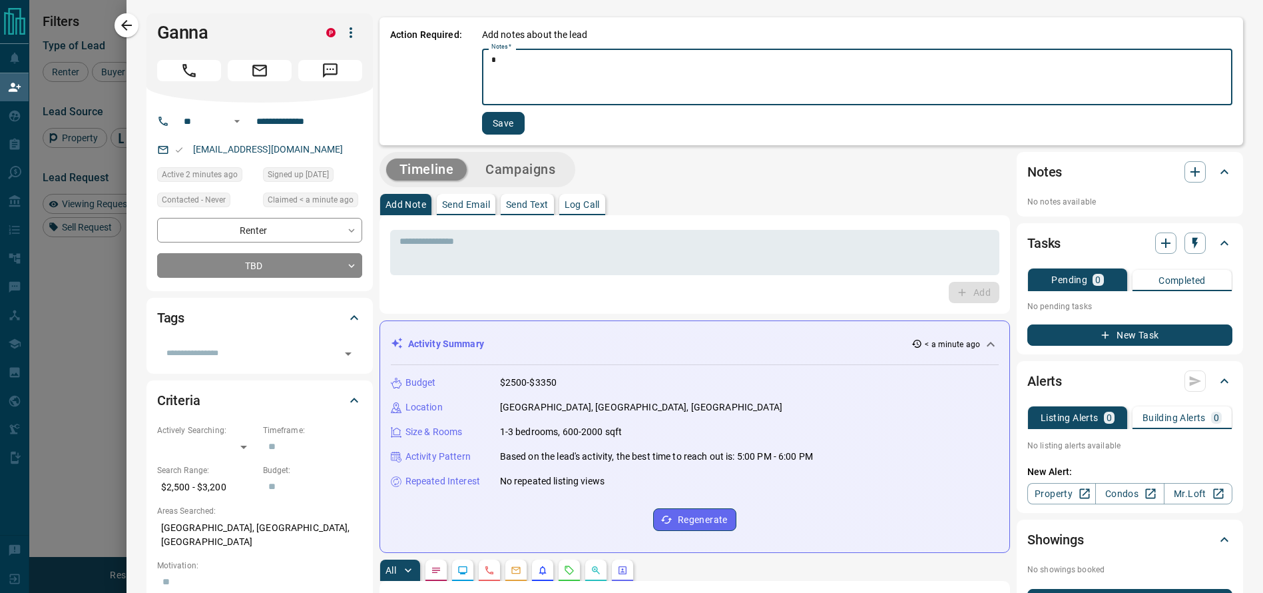
type textarea "*"
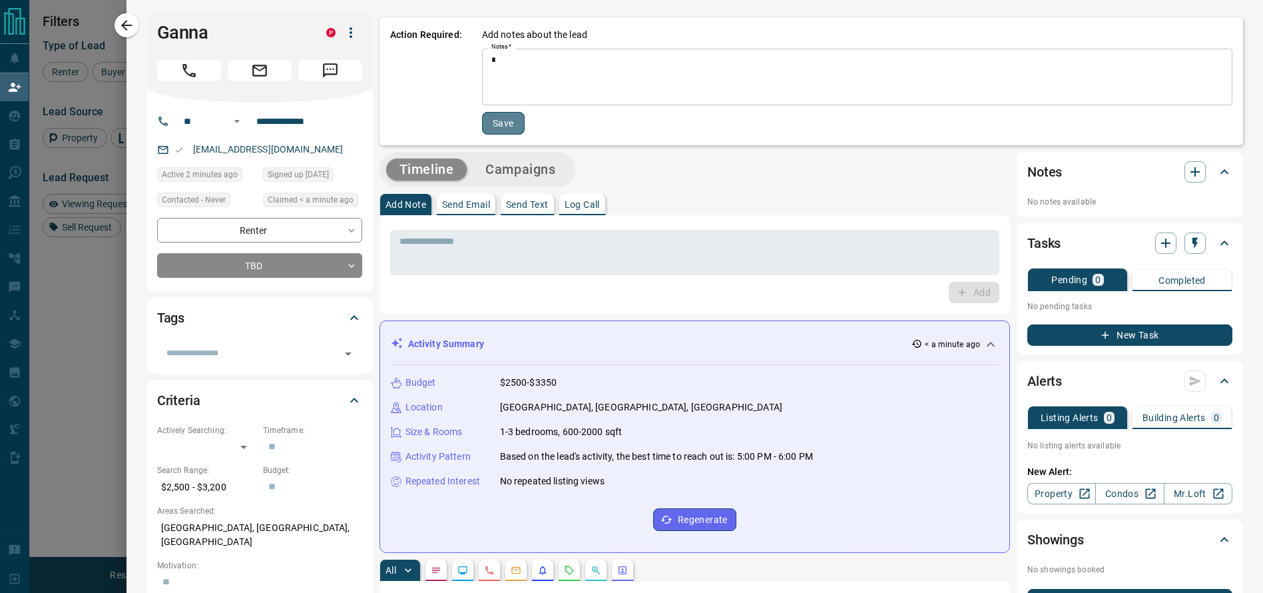
click at [482, 129] on button "Save" at bounding box center [503, 123] width 43 height 23
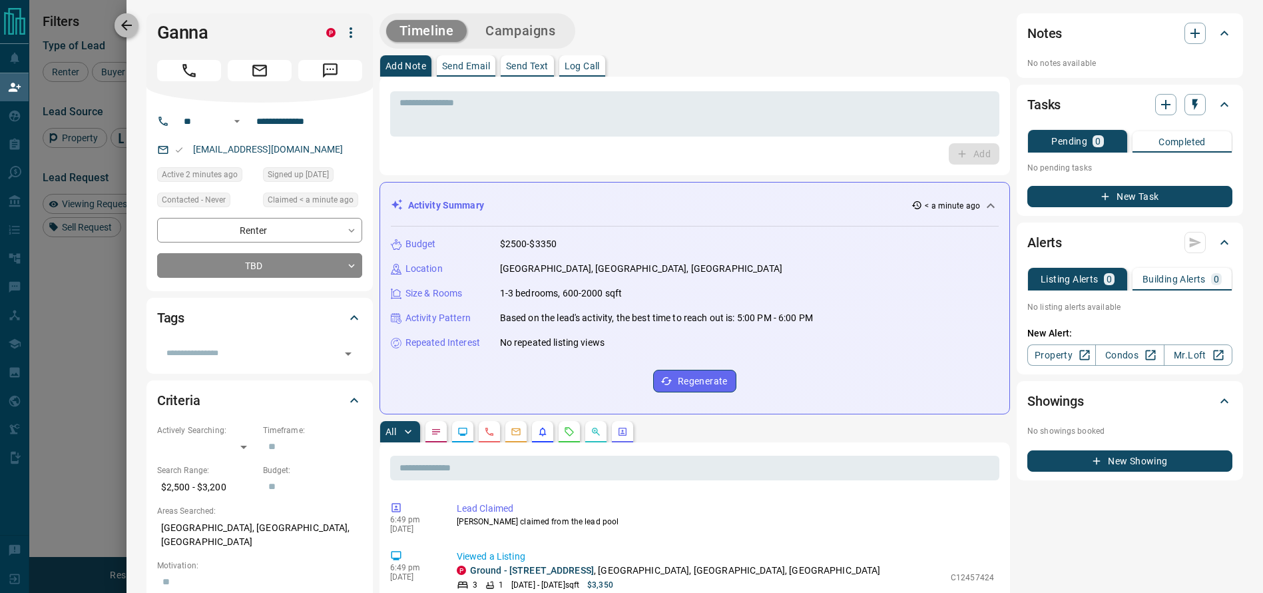
click at [137, 31] on button "button" at bounding box center [127, 25] width 24 height 24
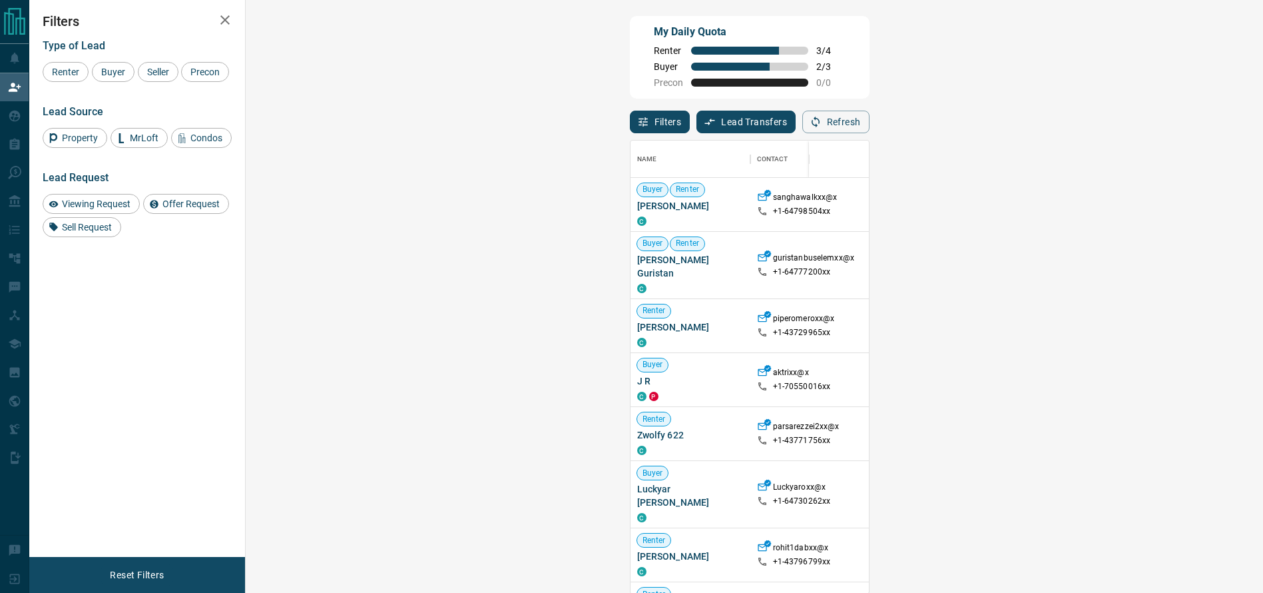
scroll to position [438, 974]
click at [870, 112] on button "Refresh" at bounding box center [836, 122] width 67 height 23
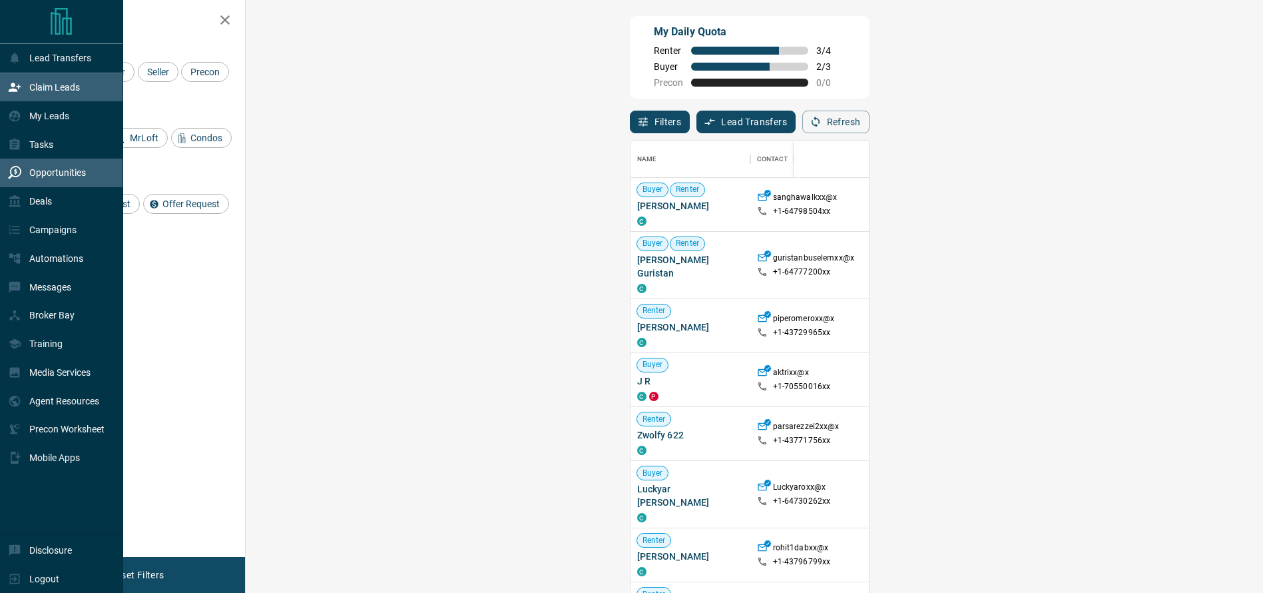
click at [32, 176] on p "Opportunities" at bounding box center [57, 172] width 57 height 11
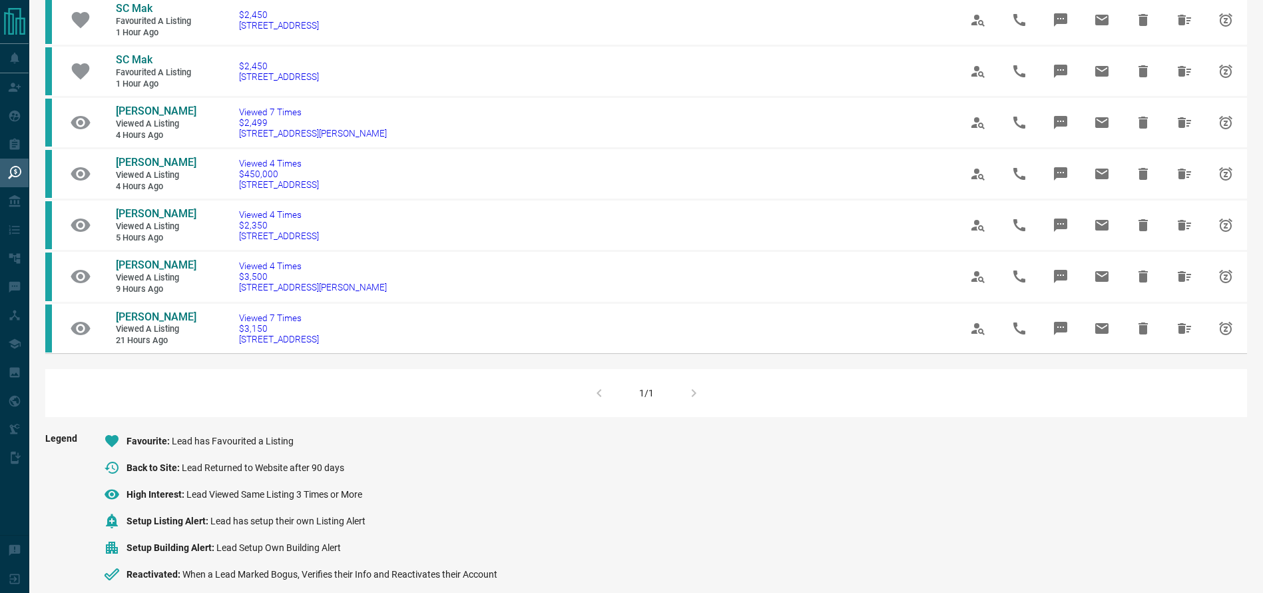
scroll to position [358, 0]
click at [699, 416] on div "1/1" at bounding box center [646, 392] width 1202 height 48
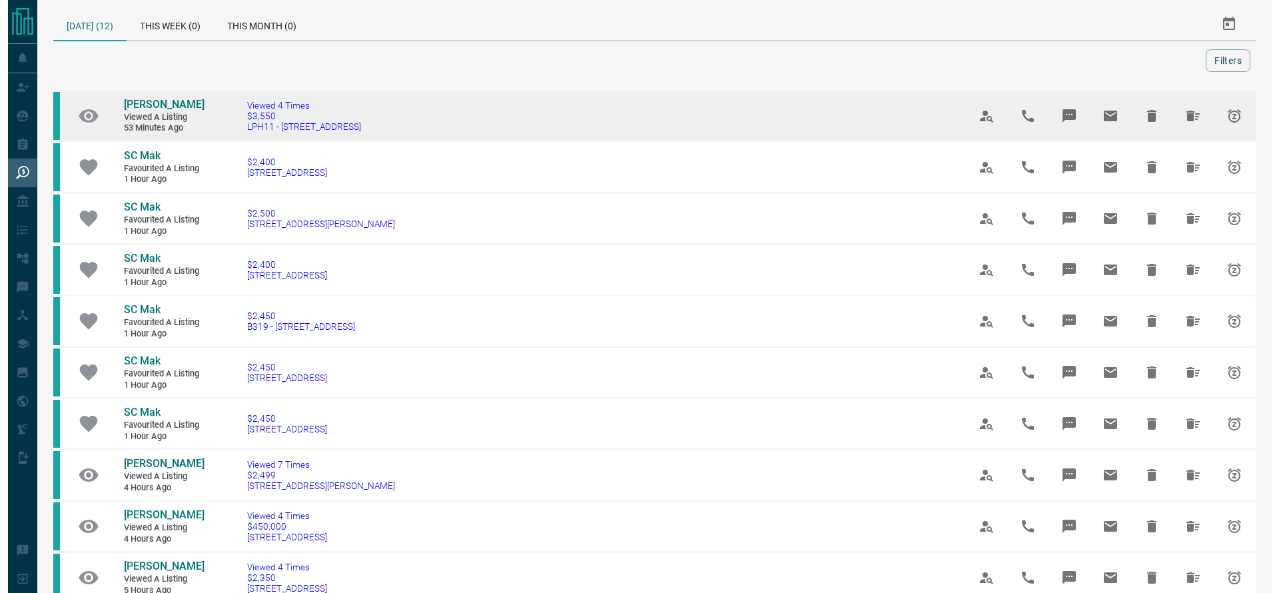
scroll to position [0, 0]
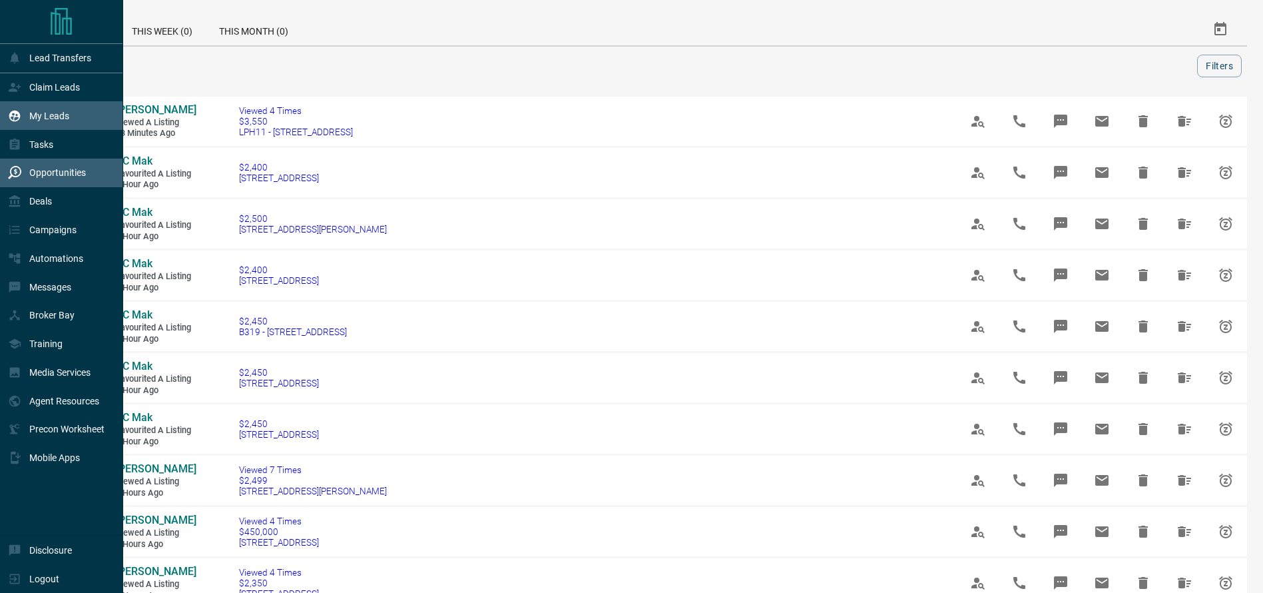
click at [29, 114] on p "My Leads" at bounding box center [49, 116] width 40 height 11
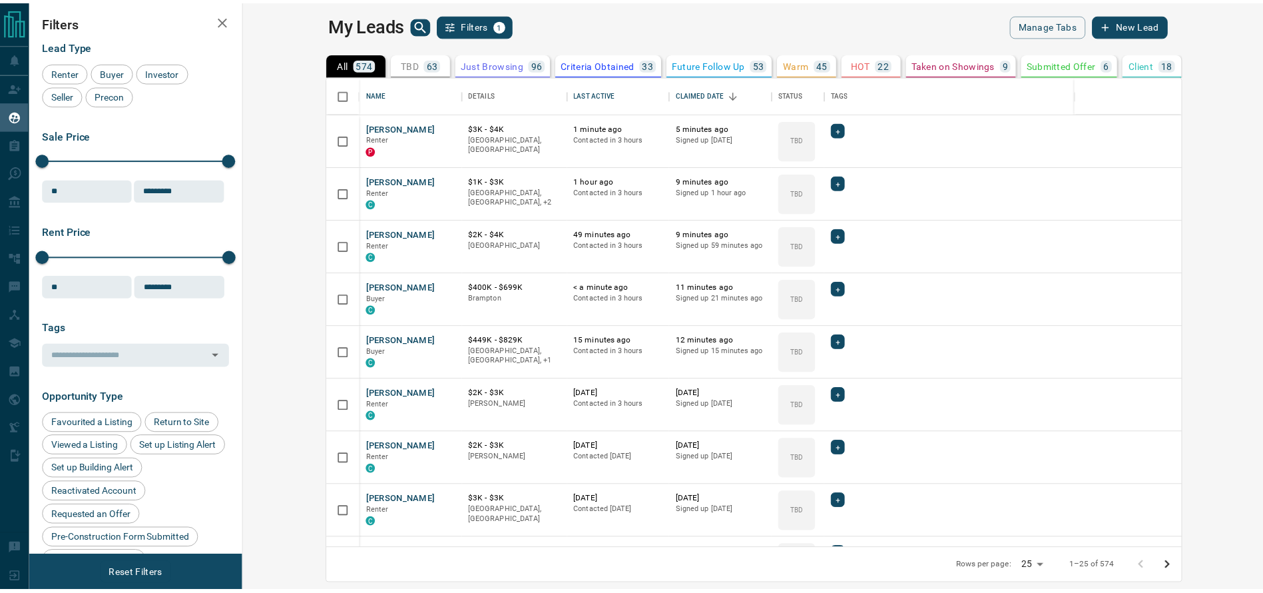
scroll to position [458, 1012]
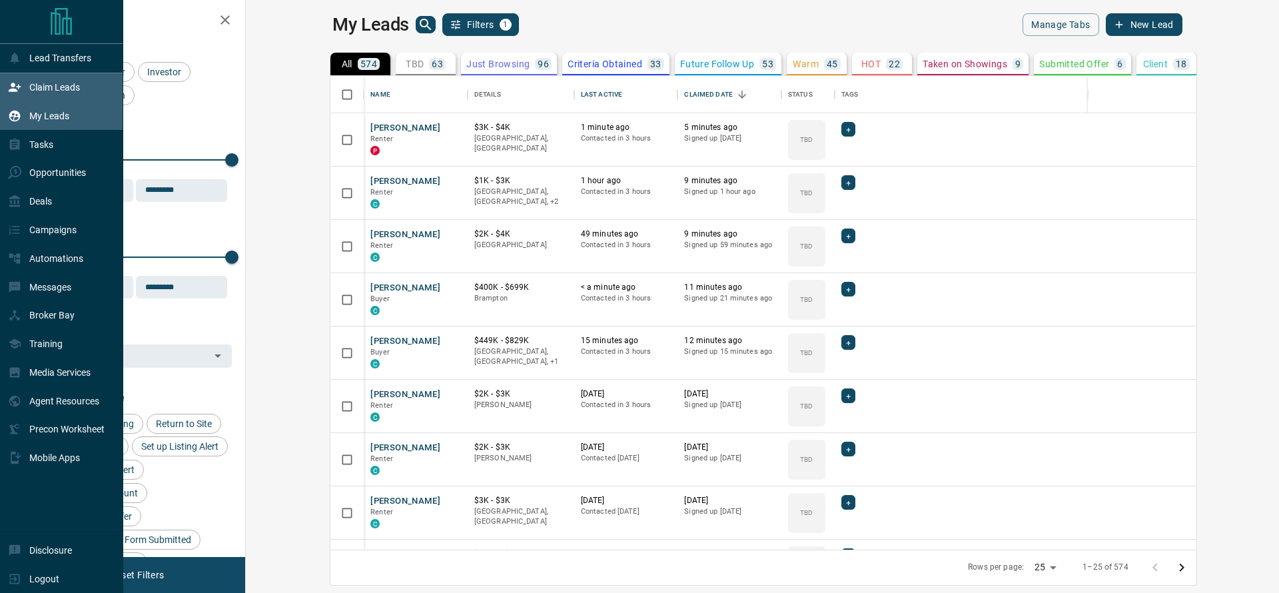
click at [23, 93] on div "Claim Leads" at bounding box center [44, 88] width 72 height 22
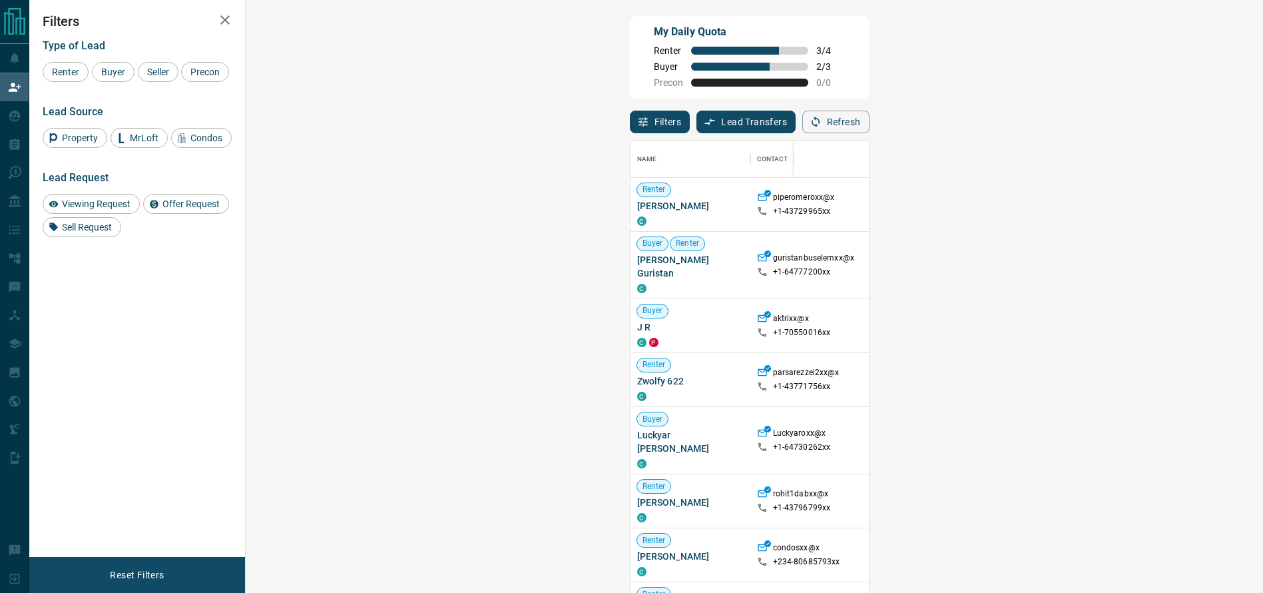
scroll to position [438, 974]
click at [870, 126] on button "Refresh" at bounding box center [836, 122] width 67 height 23
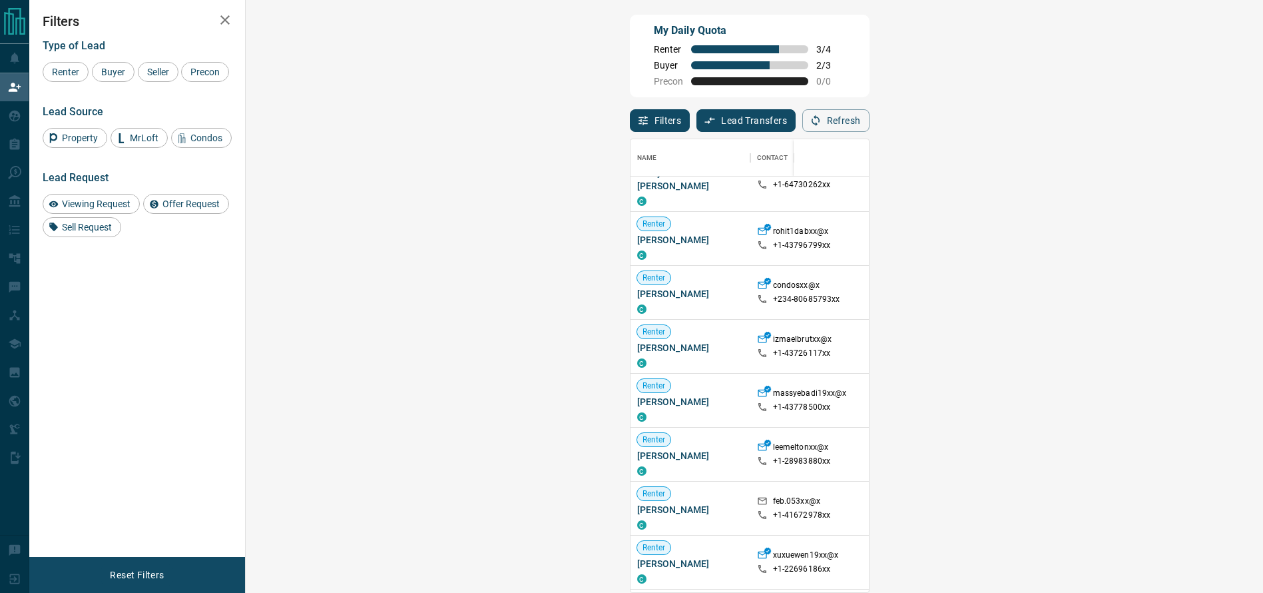
scroll to position [276, 0]
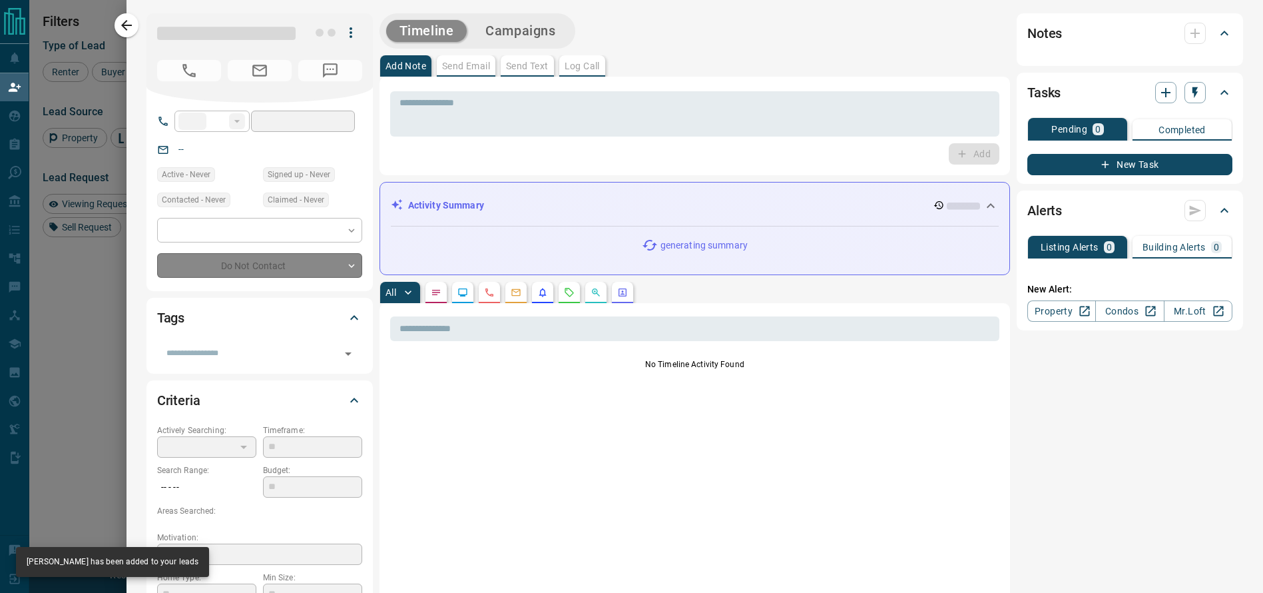
type input "**"
type input "**********"
type input "**"
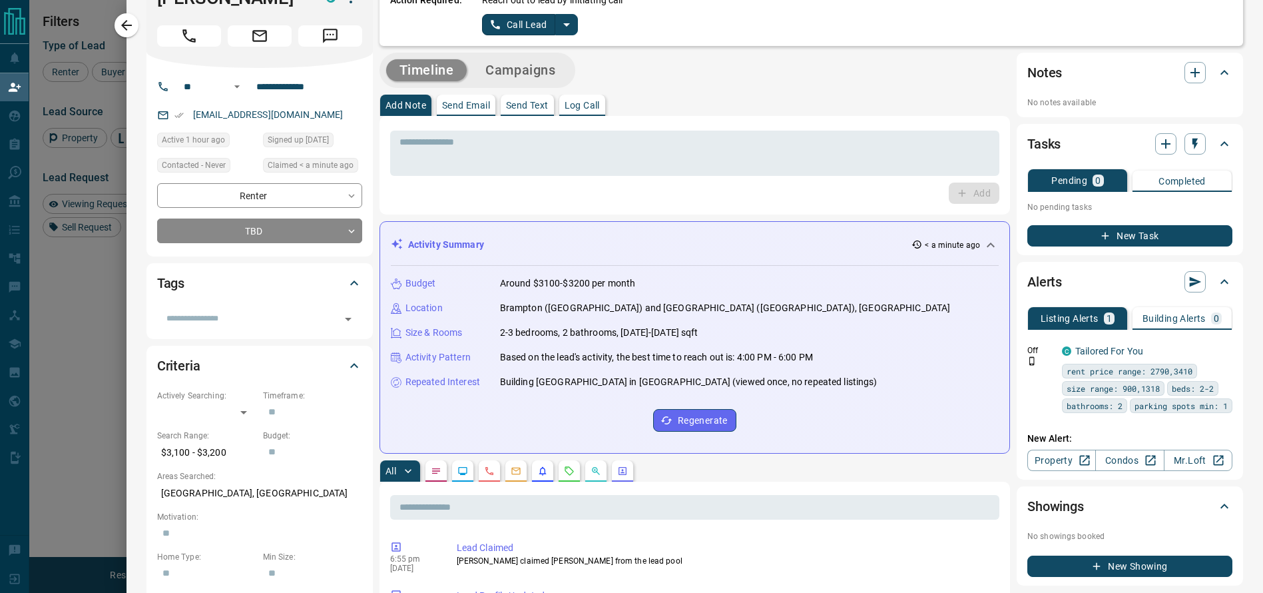
scroll to position [0, 0]
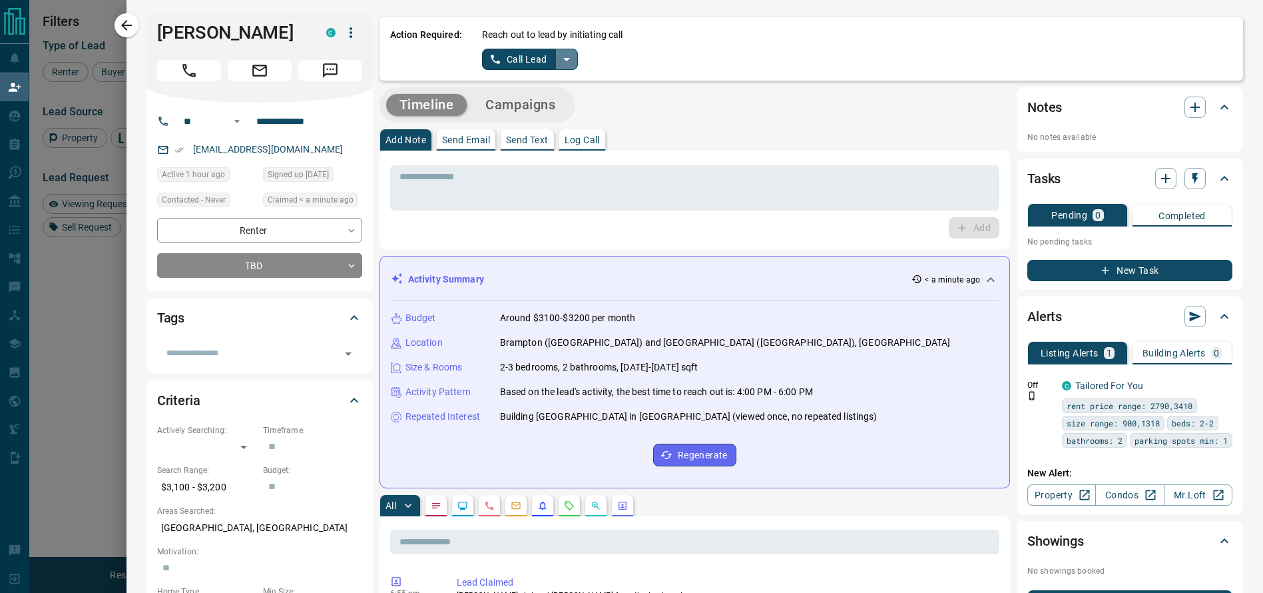
click at [559, 54] on icon "split button" at bounding box center [567, 59] width 16 height 16
click at [534, 105] on li "Log Manual Call" at bounding box center [529, 105] width 81 height 20
click at [541, 63] on button "Log Manual Call" at bounding box center [526, 59] width 88 height 21
click at [488, 61] on button "Yes" at bounding box center [495, 59] width 27 height 21
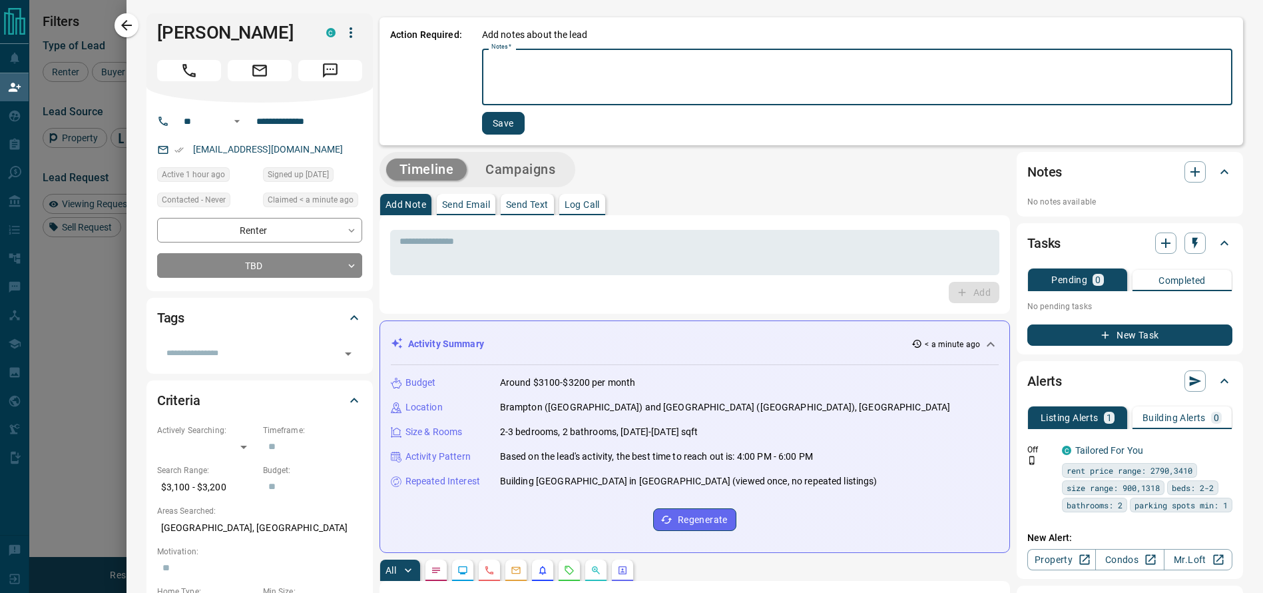
click at [492, 62] on textarea "Notes   *" at bounding box center [858, 77] width 732 height 45
type textarea "*"
click at [485, 131] on button "Save" at bounding box center [503, 123] width 43 height 23
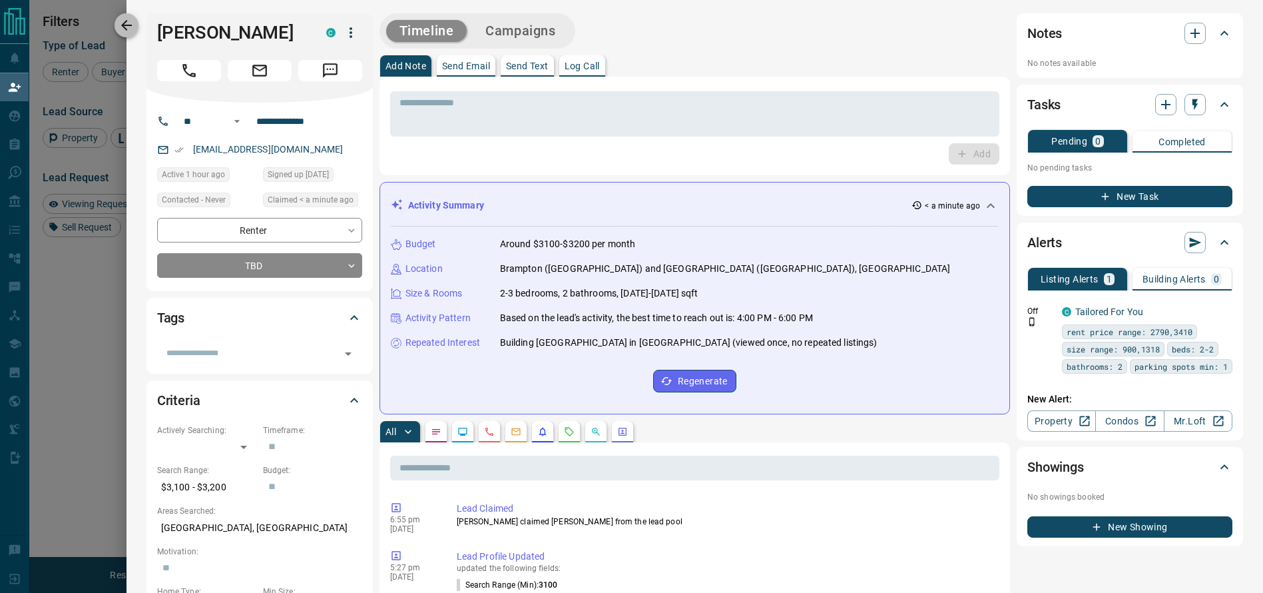
click at [128, 19] on icon "button" at bounding box center [127, 25] width 16 height 16
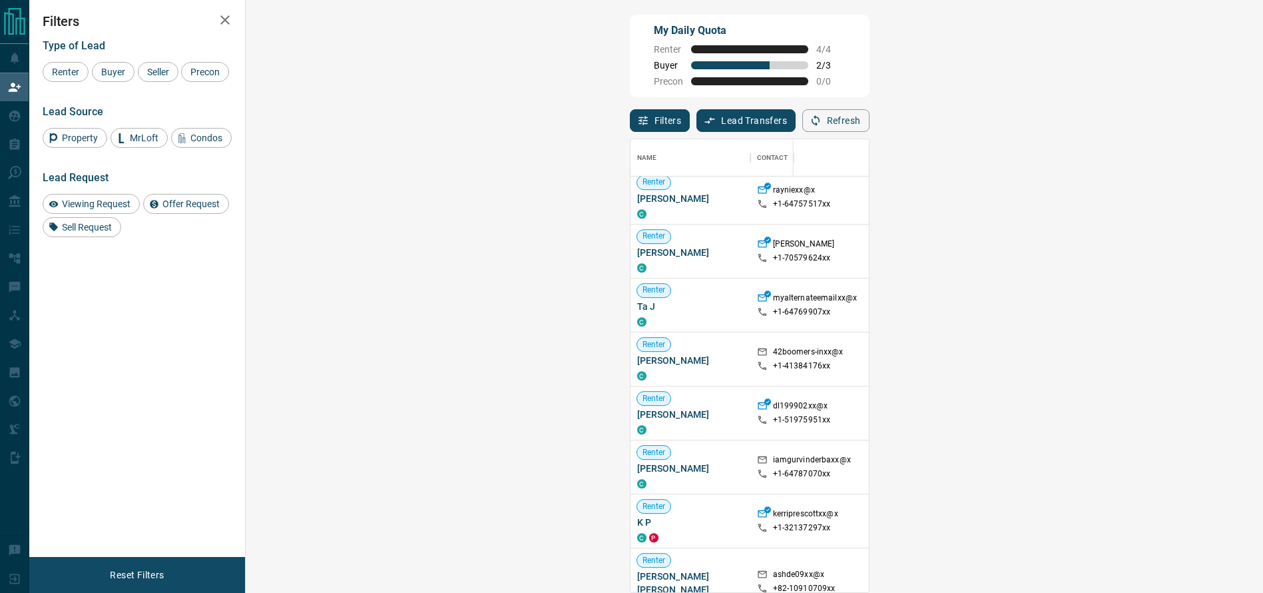
scroll to position [866, 0]
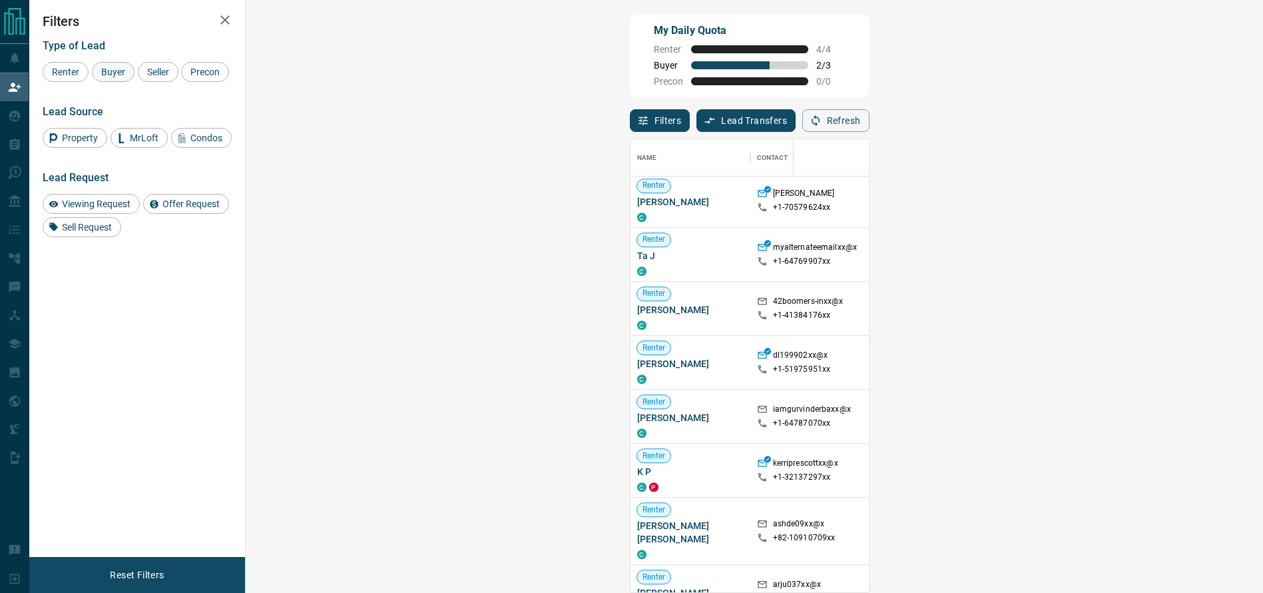
click at [110, 72] on span "Buyer" at bounding box center [113, 72] width 33 height 11
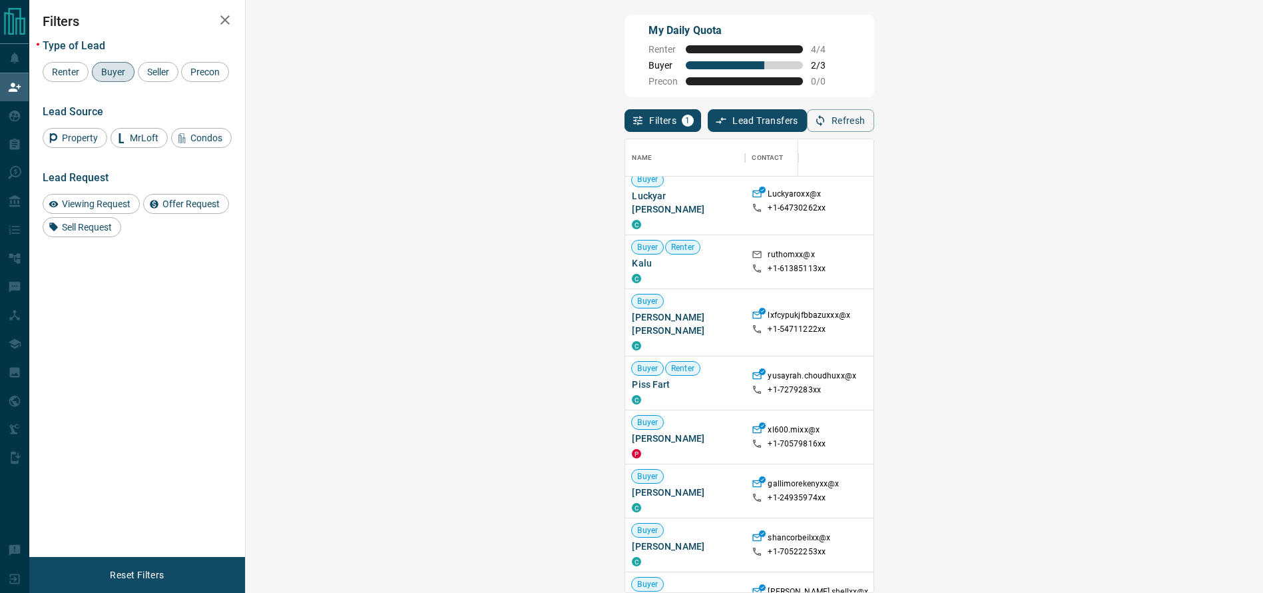
scroll to position [133, 0]
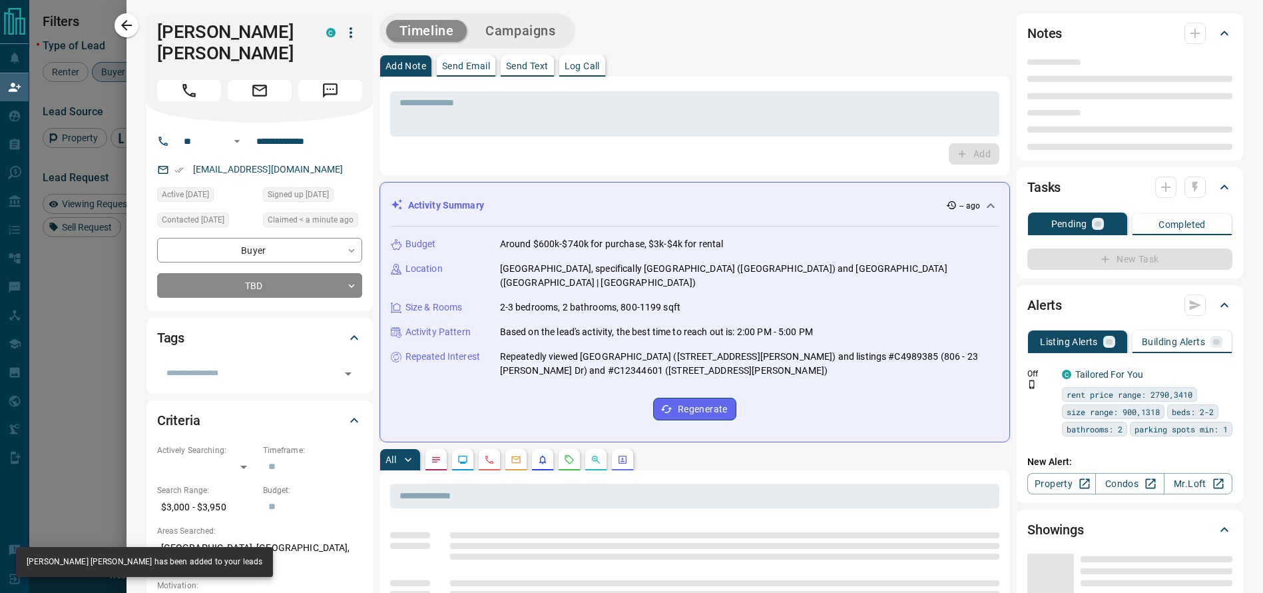
type input "**"
type input "**********"
type input "**"
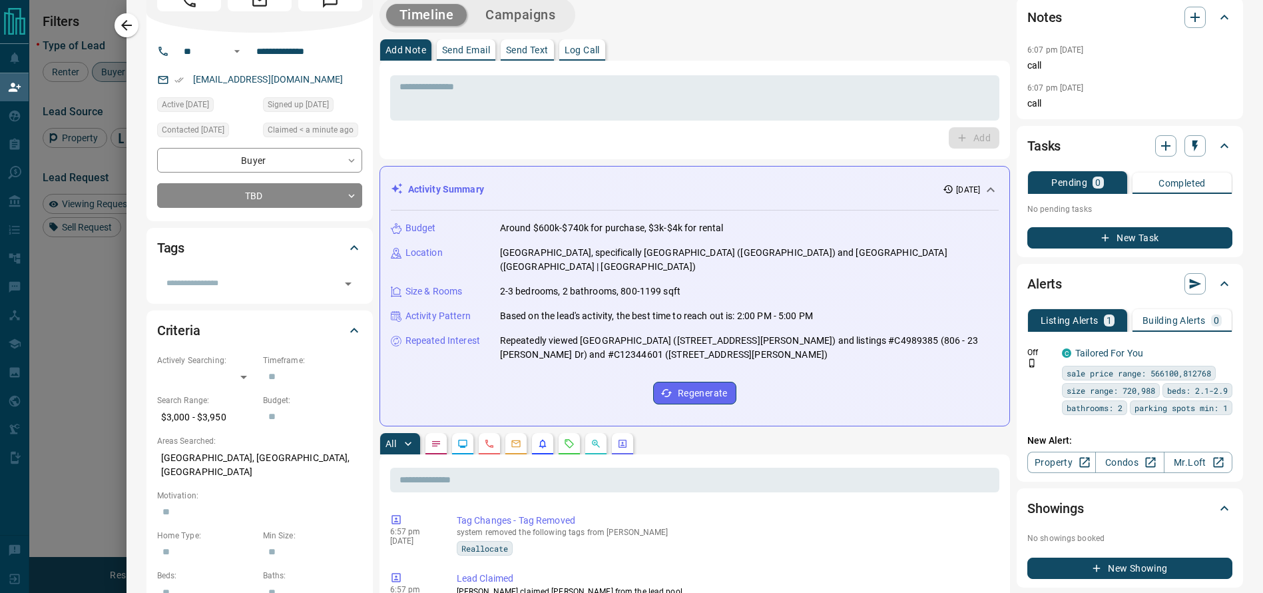
scroll to position [96, 0]
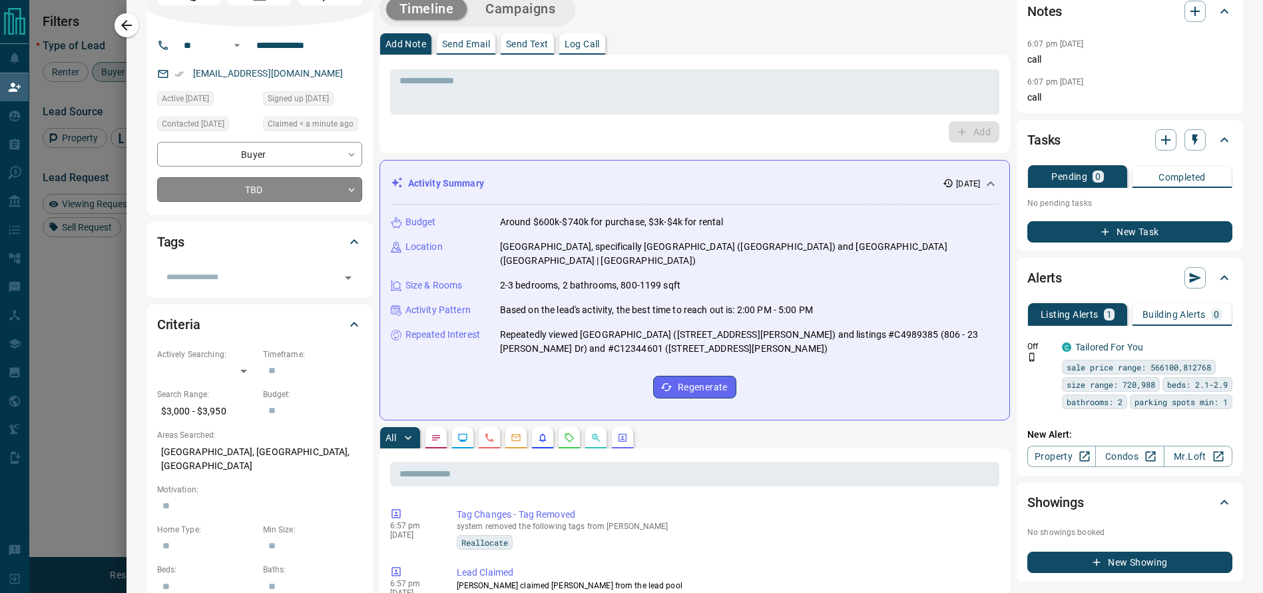
click at [311, 179] on body "Lead Transfers Claim Leads My Leads Tasks Opportunities Deals Campaigns Automat…" at bounding box center [631, 249] width 1263 height 501
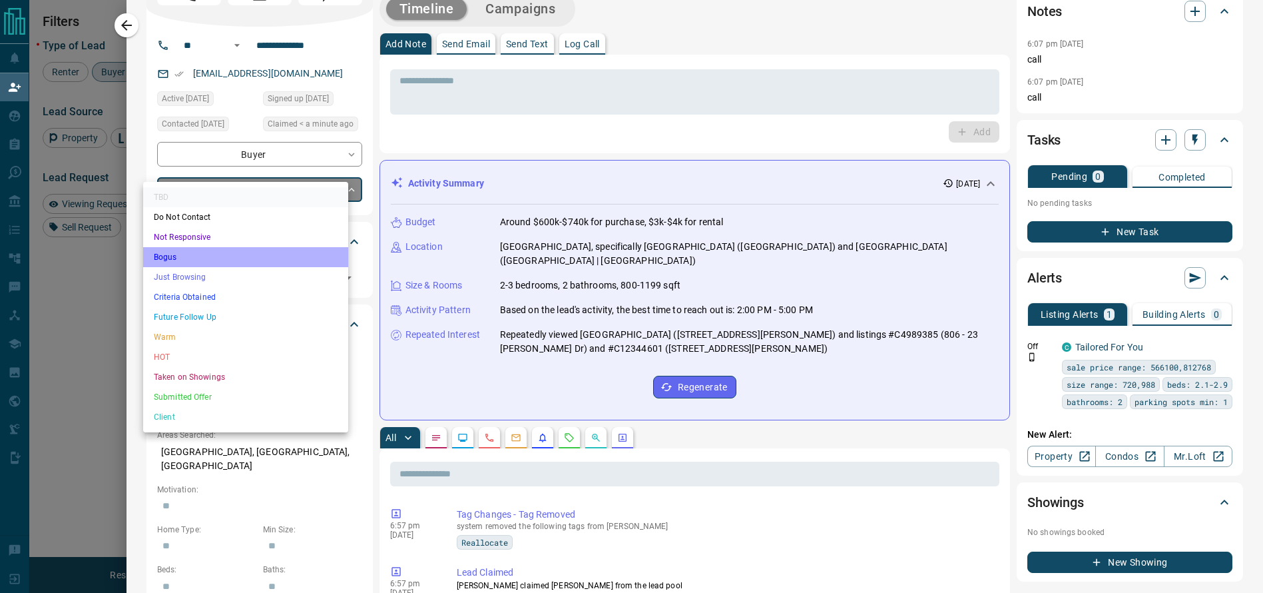
click at [236, 260] on li "Bogus" at bounding box center [245, 257] width 205 height 20
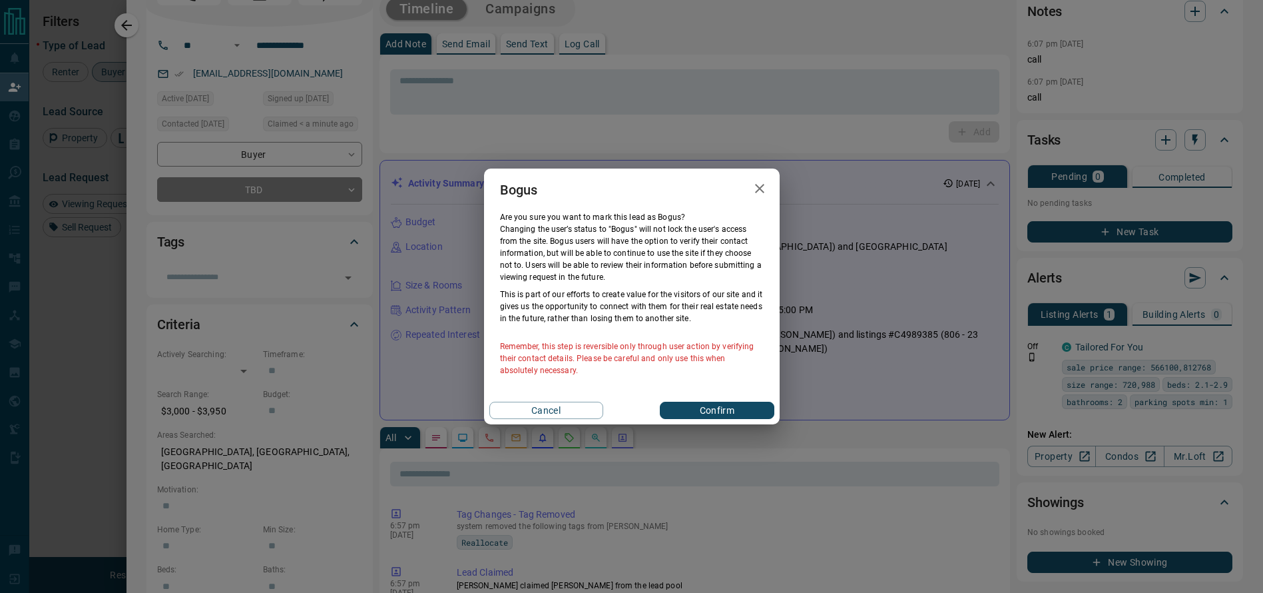
click at [739, 420] on div "Cancel Confirm" at bounding box center [632, 410] width 296 height 28
click at [740, 413] on button "Confirm" at bounding box center [717, 410] width 114 height 17
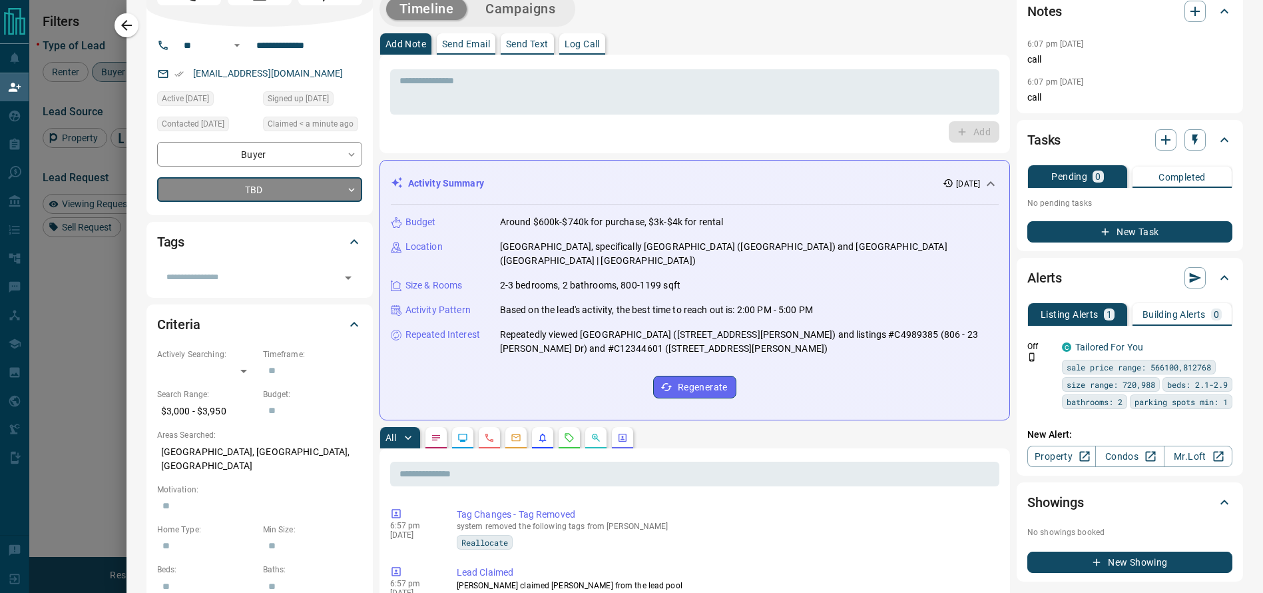
type input "**********"
type input "*"
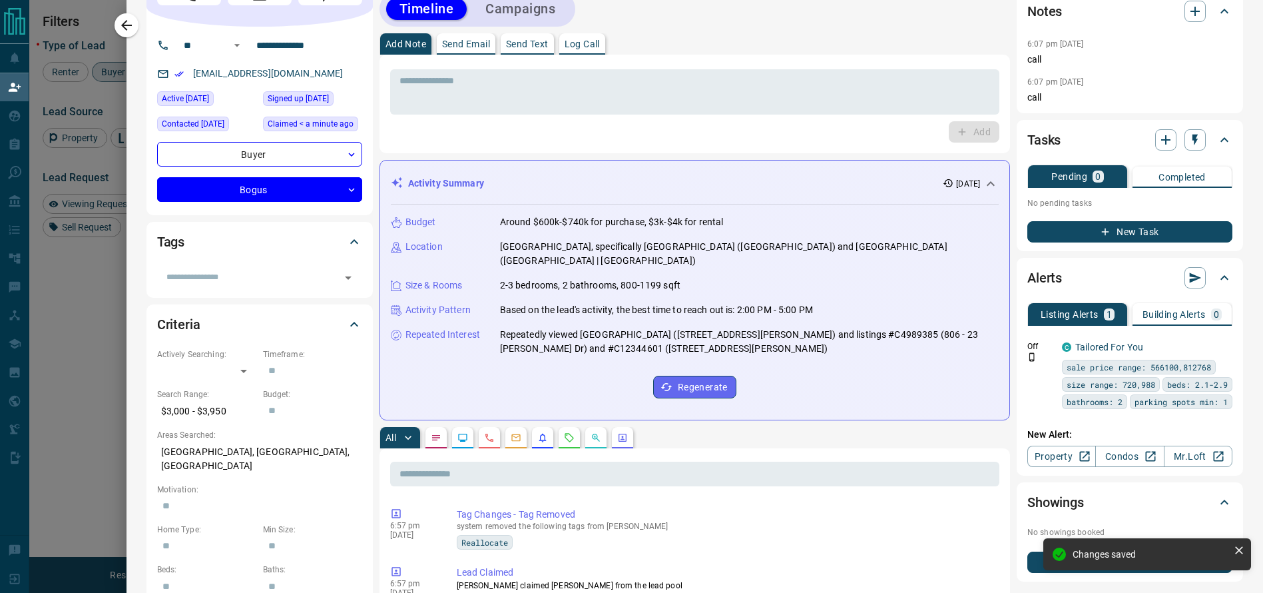
scroll to position [0, 0]
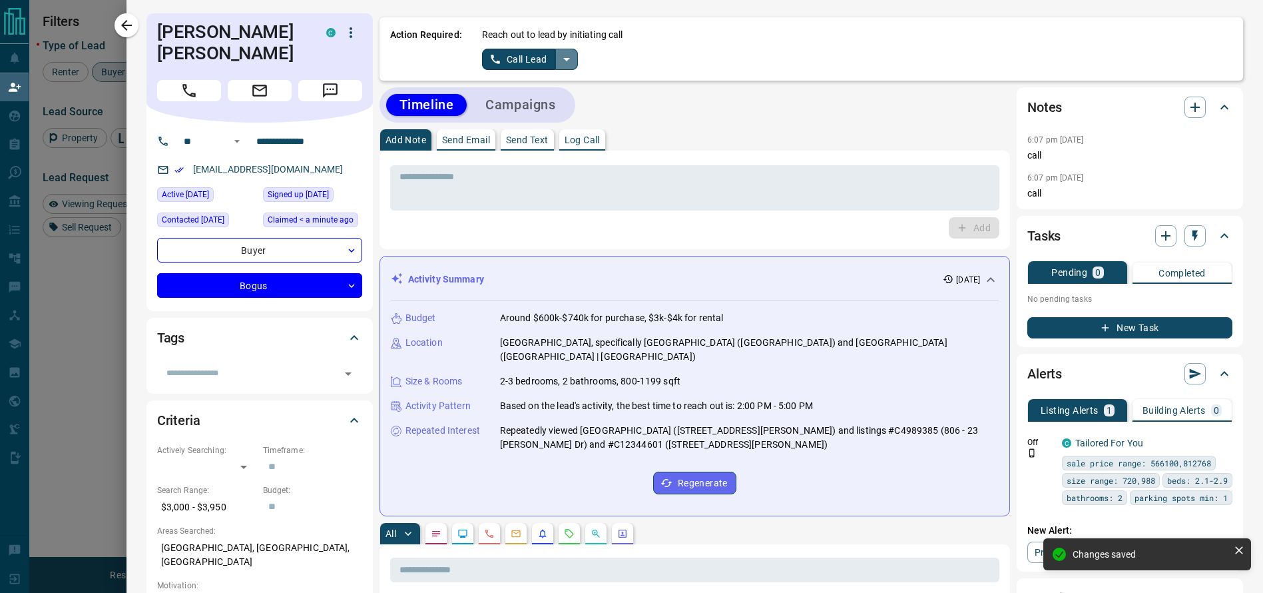
click at [559, 56] on icon "split button" at bounding box center [567, 59] width 16 height 16
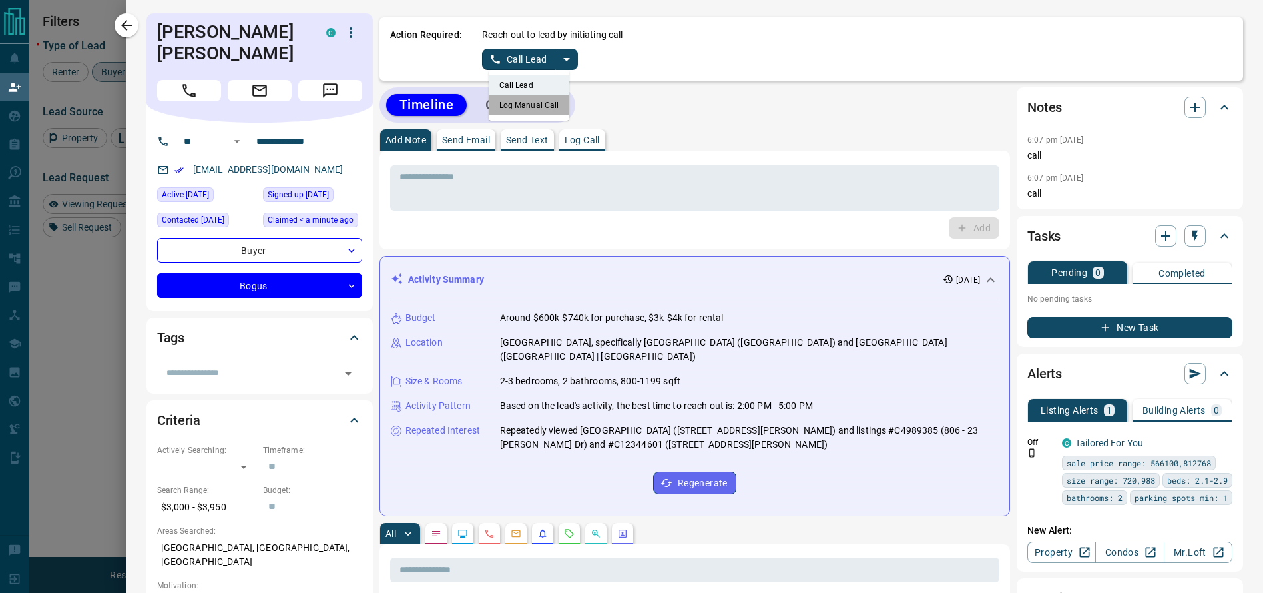
click at [515, 110] on li "Log Manual Call" at bounding box center [529, 105] width 81 height 20
click at [533, 69] on button "Log Manual Call" at bounding box center [526, 59] width 88 height 21
click at [482, 63] on button "Yes" at bounding box center [495, 59] width 27 height 21
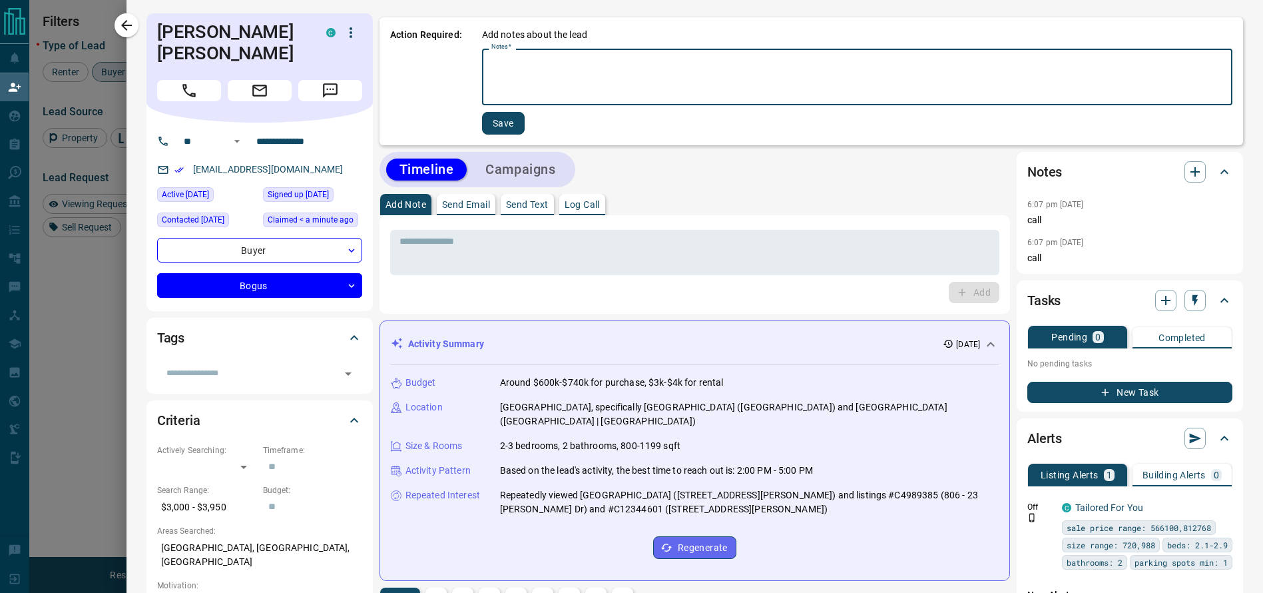
click at [492, 63] on textarea "Notes   *" at bounding box center [858, 77] width 732 height 45
click at [518, 62] on textarea "Notes   *" at bounding box center [858, 77] width 732 height 45
type textarea "**********"
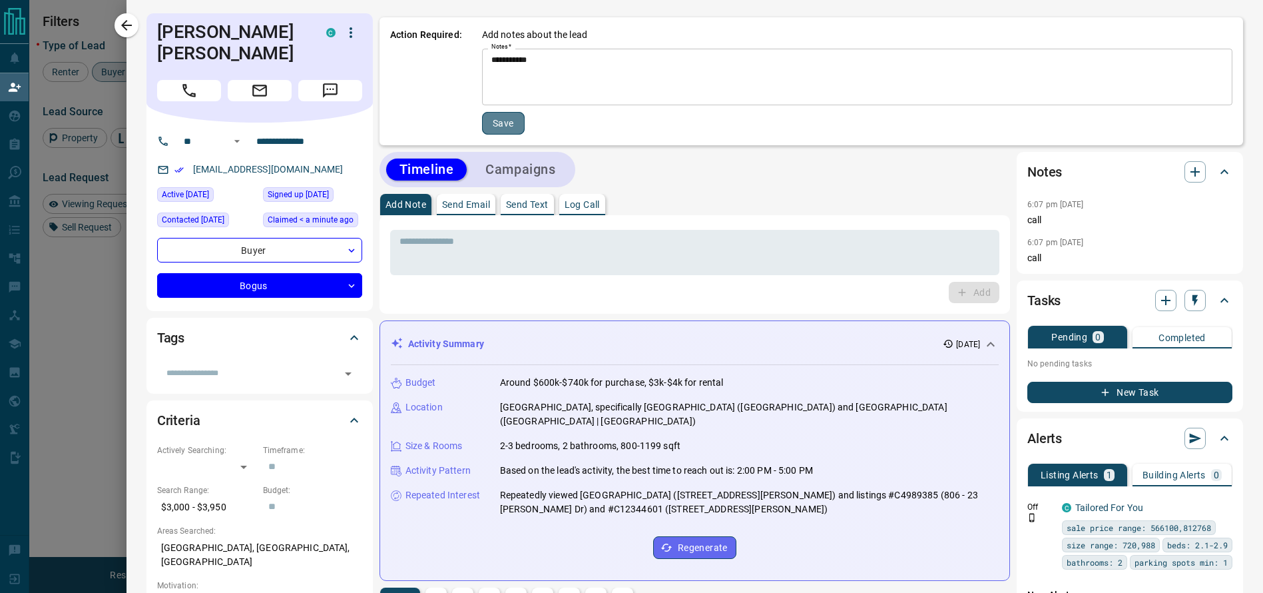
click at [484, 121] on button "Save" at bounding box center [503, 123] width 43 height 23
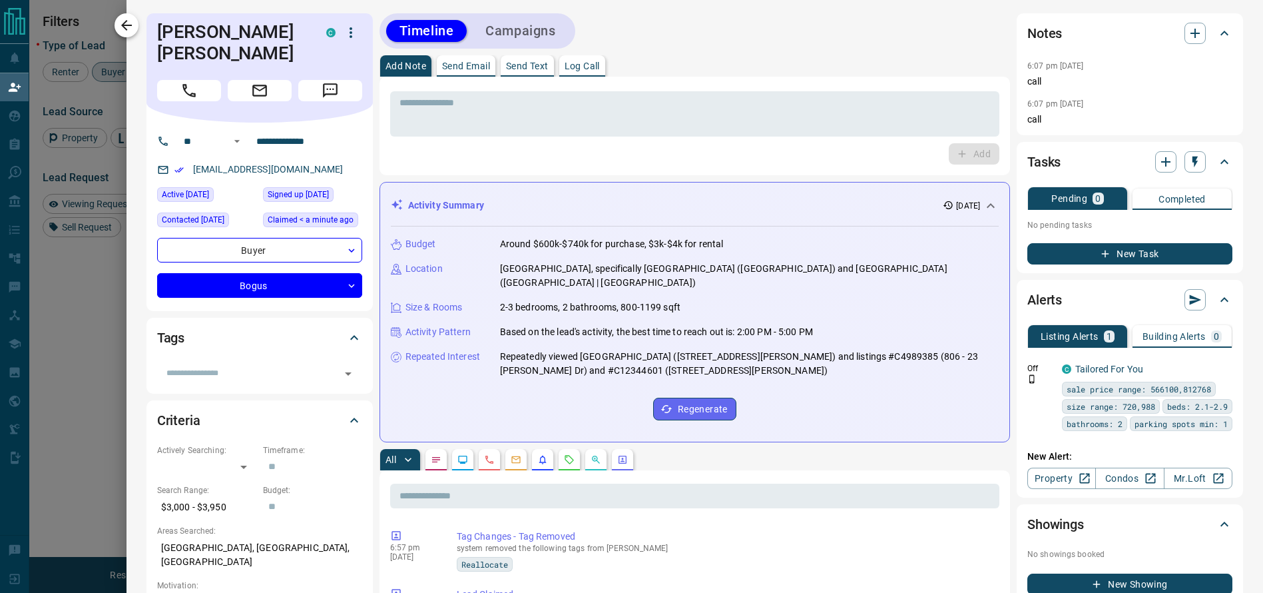
click at [128, 17] on icon "button" at bounding box center [127, 25] width 16 height 16
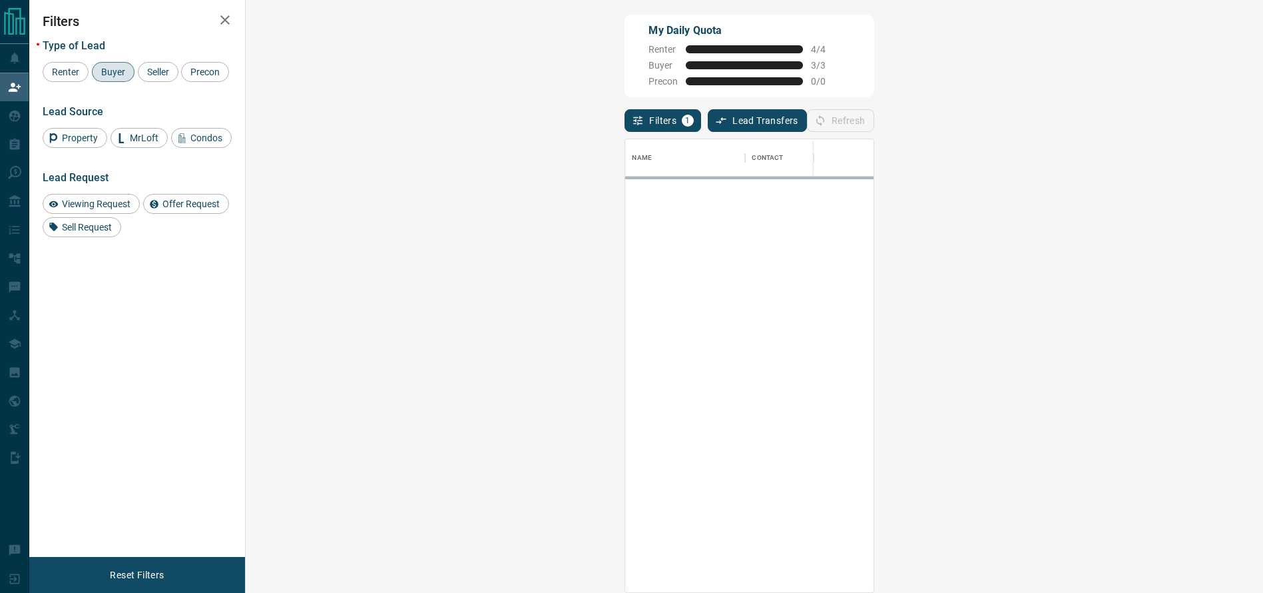
scroll to position [438, 974]
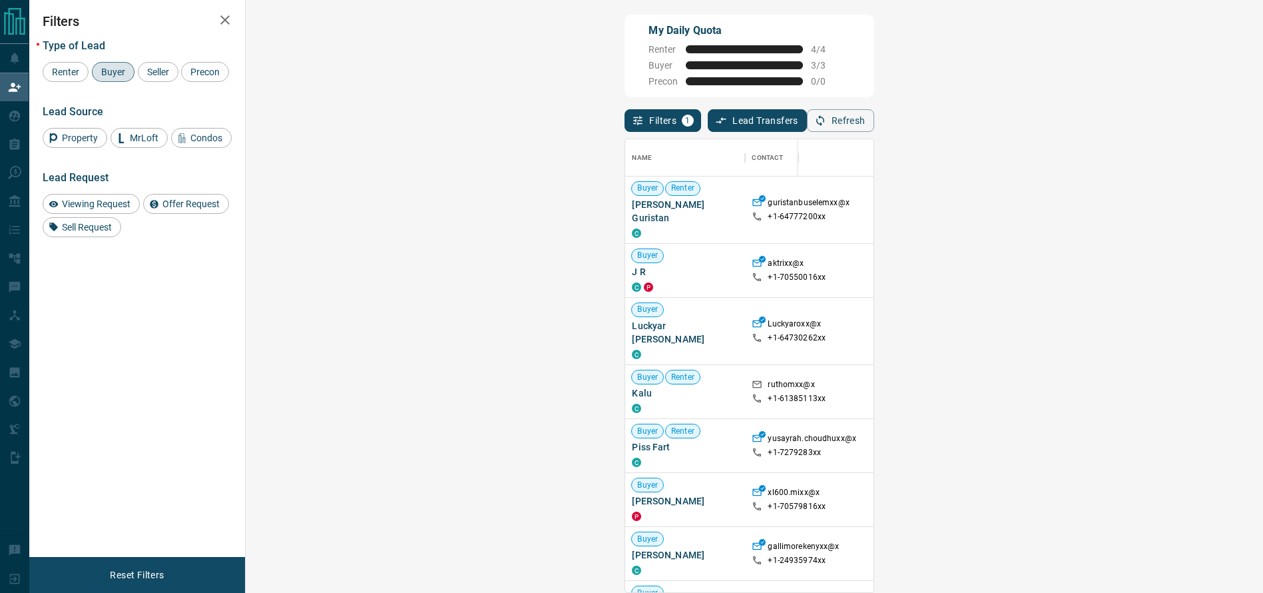
click at [874, 115] on div "Refresh" at bounding box center [840, 120] width 67 height 23
